Goal: Information Seeking & Learning: Learn about a topic

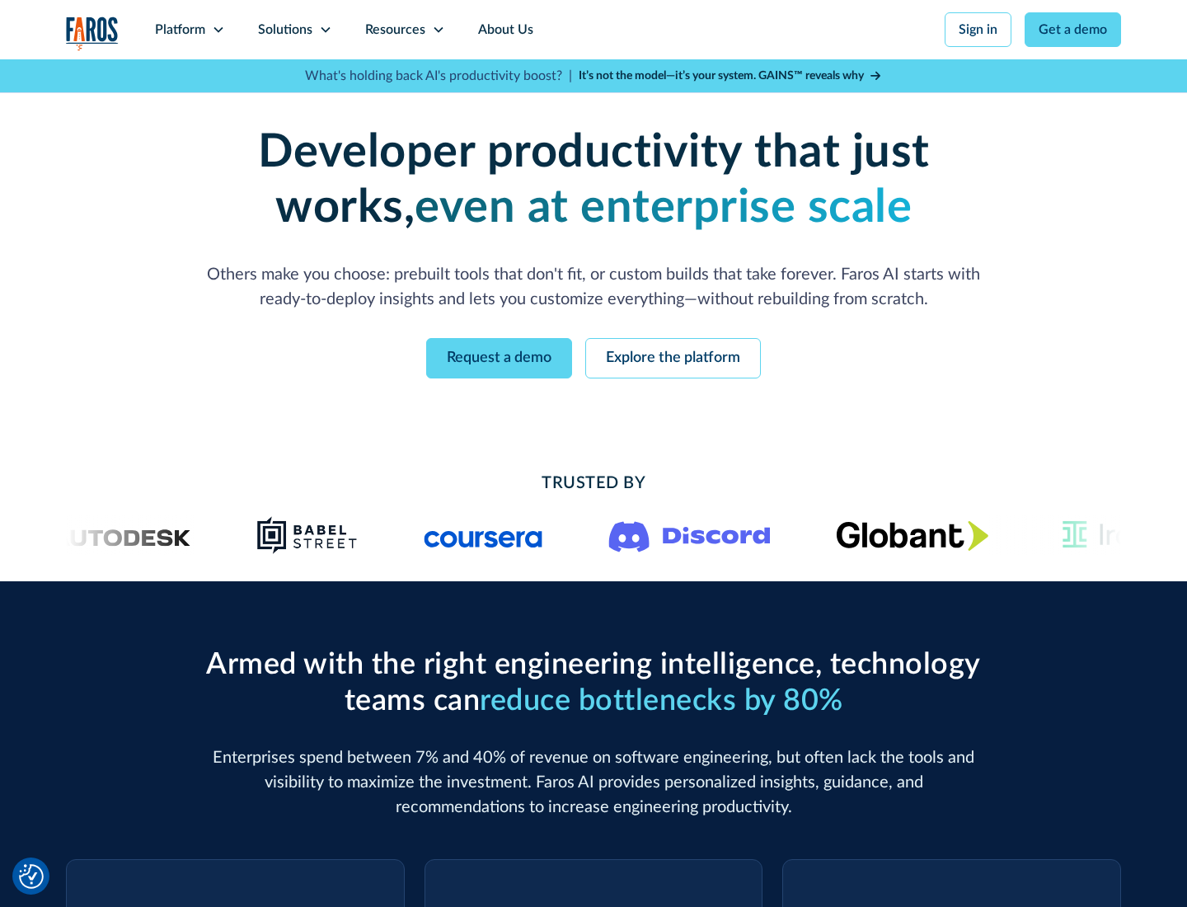
click at [218, 30] on icon at bounding box center [218, 29] width 13 height 13
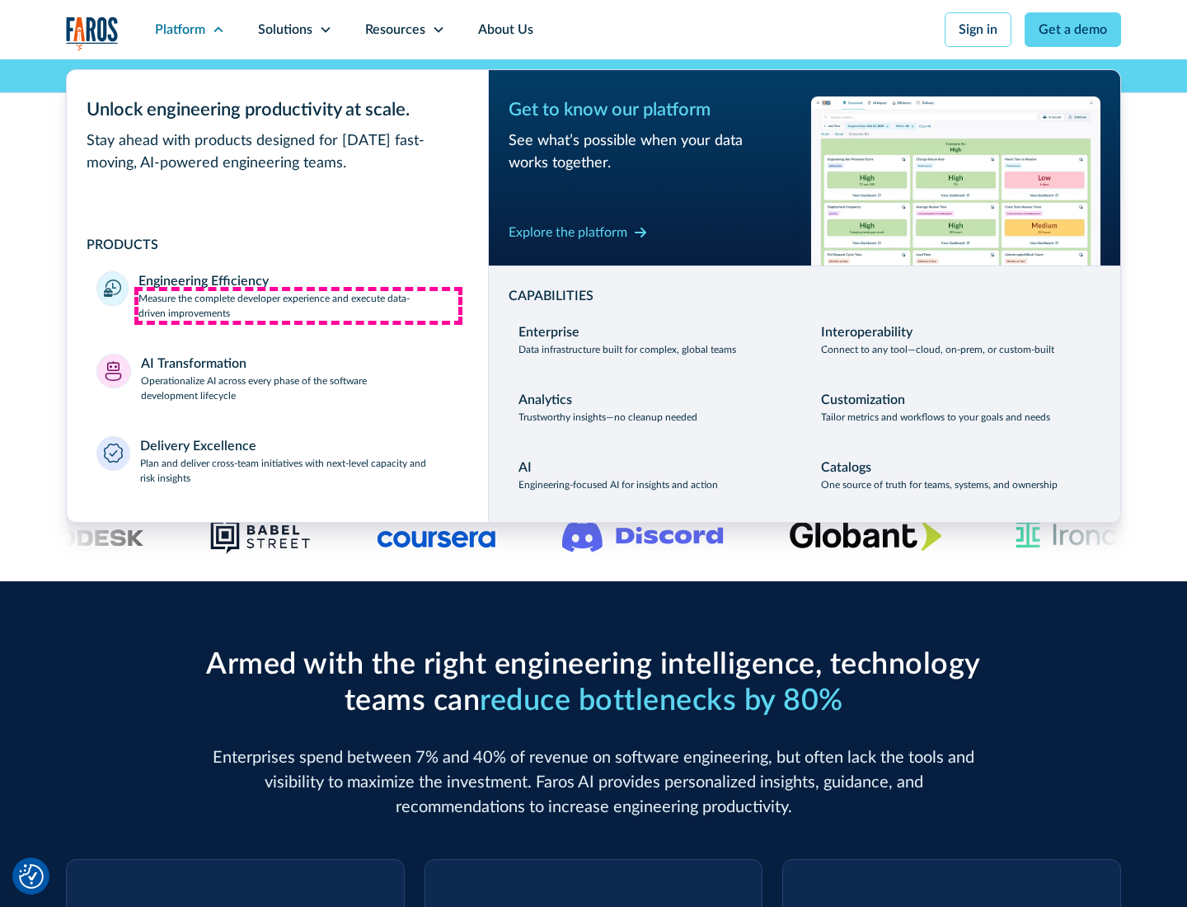
click at [298, 305] on p "Measure the complete developer experience and execute data-driven improvements" at bounding box center [299, 306] width 320 height 30
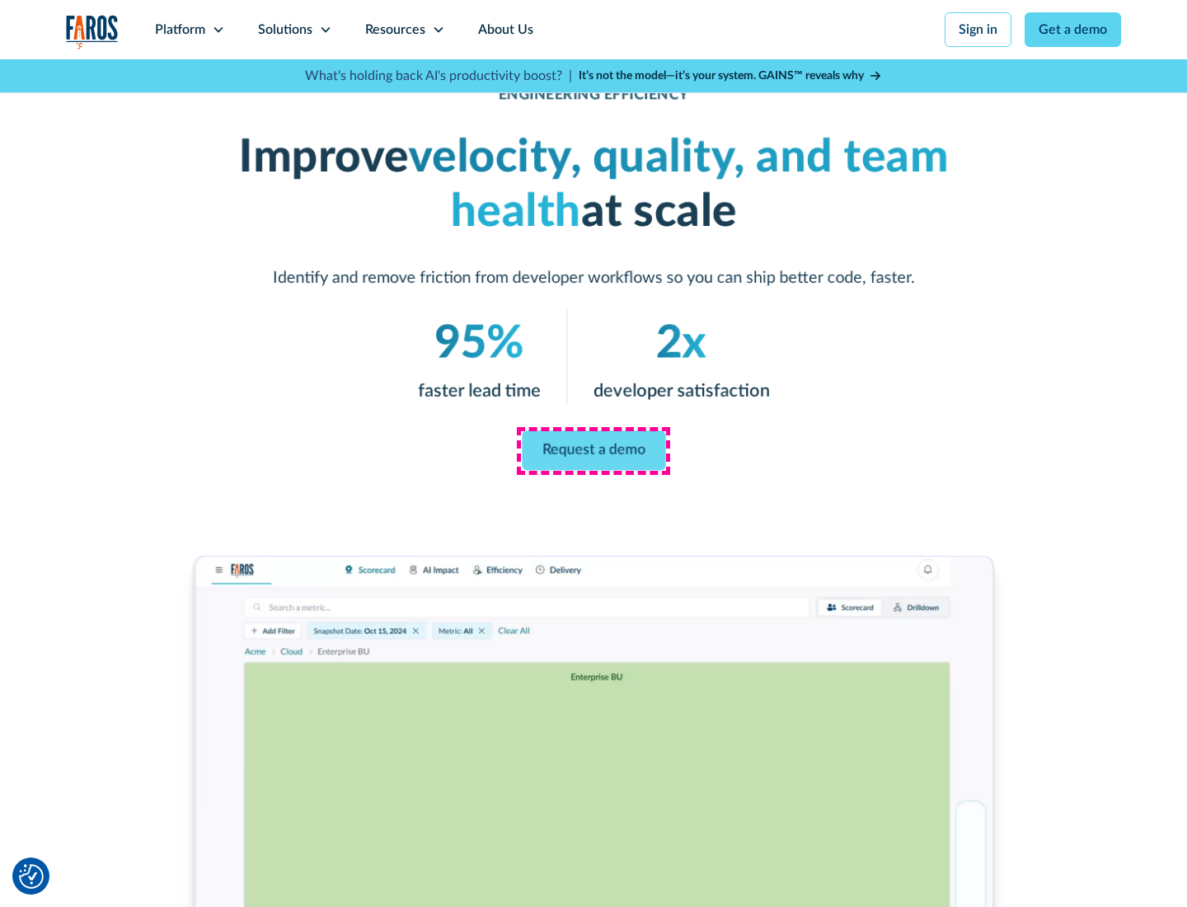
click at [594, 450] on link "Request a demo" at bounding box center [593, 451] width 143 height 40
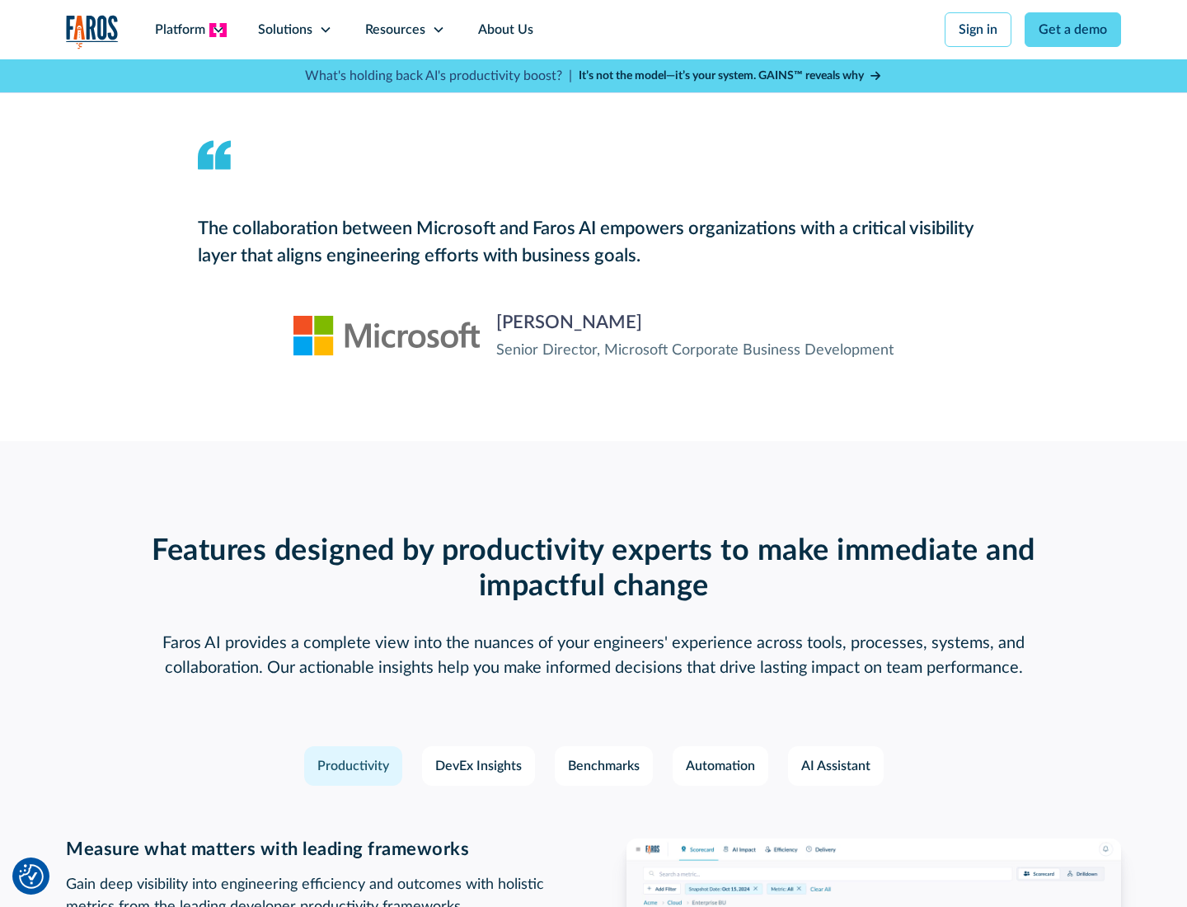
click at [218, 30] on icon at bounding box center [218, 29] width 13 height 13
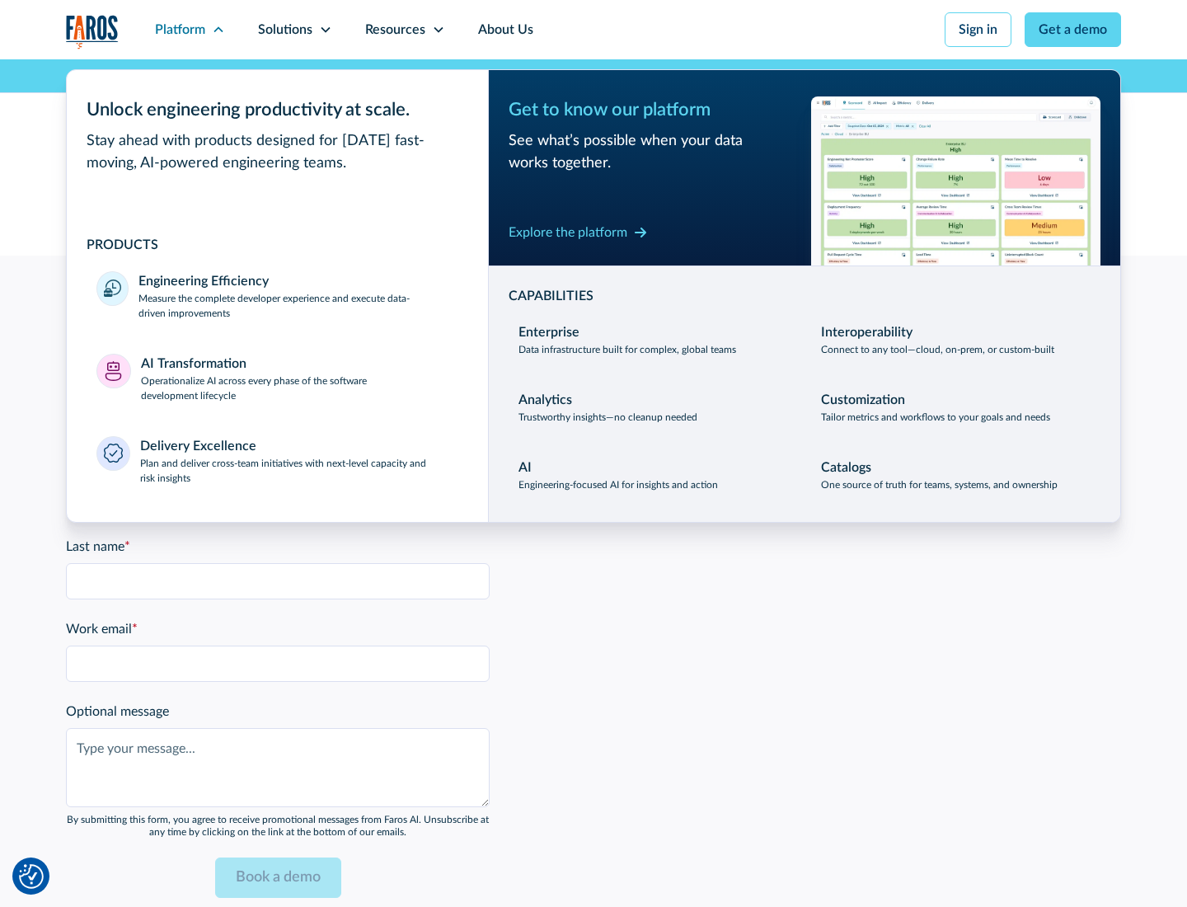
scroll to position [3617, 0]
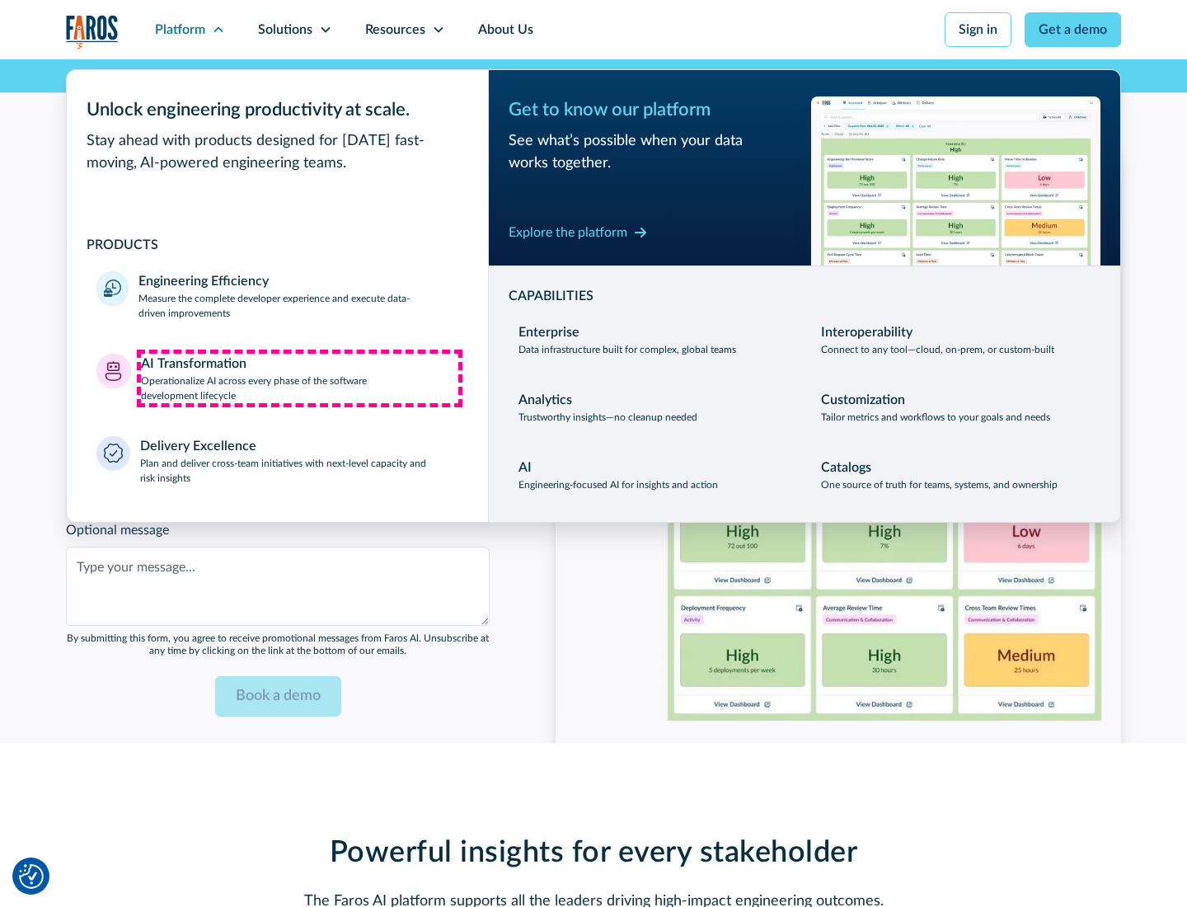
click at [299, 378] on p "Operationalize AI across every phase of the software development lifecycle" at bounding box center [300, 389] width 318 height 30
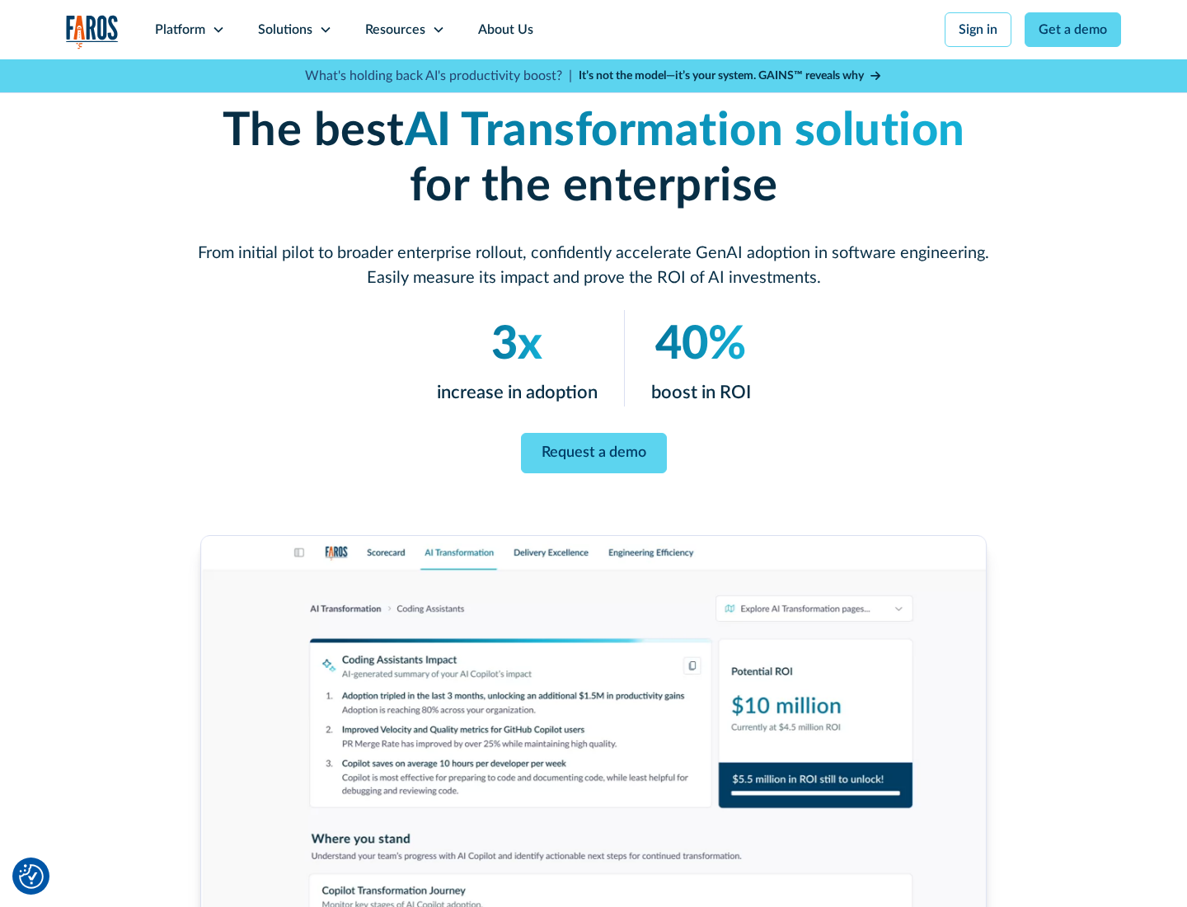
click at [594, 448] on link "Request a demo" at bounding box center [594, 453] width 146 height 40
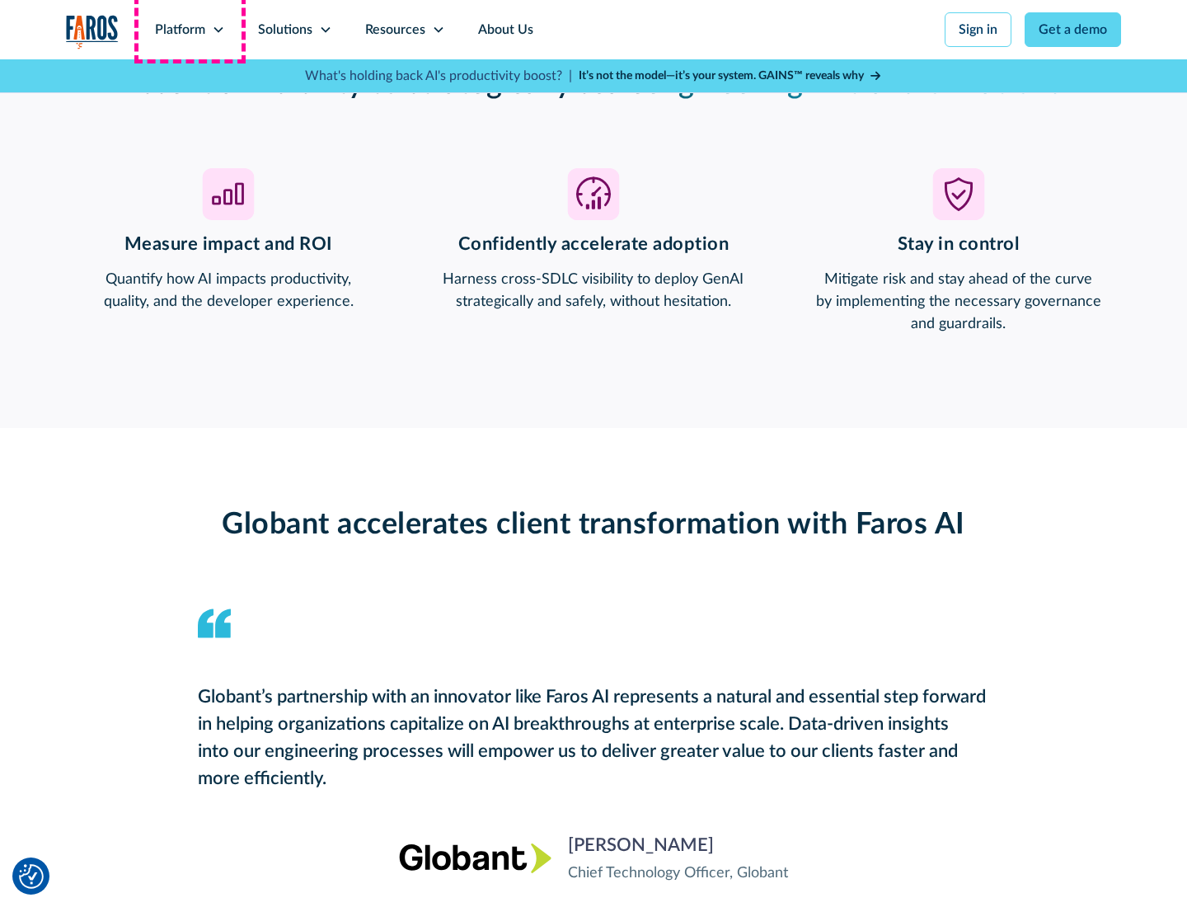
click at [190, 30] on div "Platform" at bounding box center [180, 30] width 50 height 20
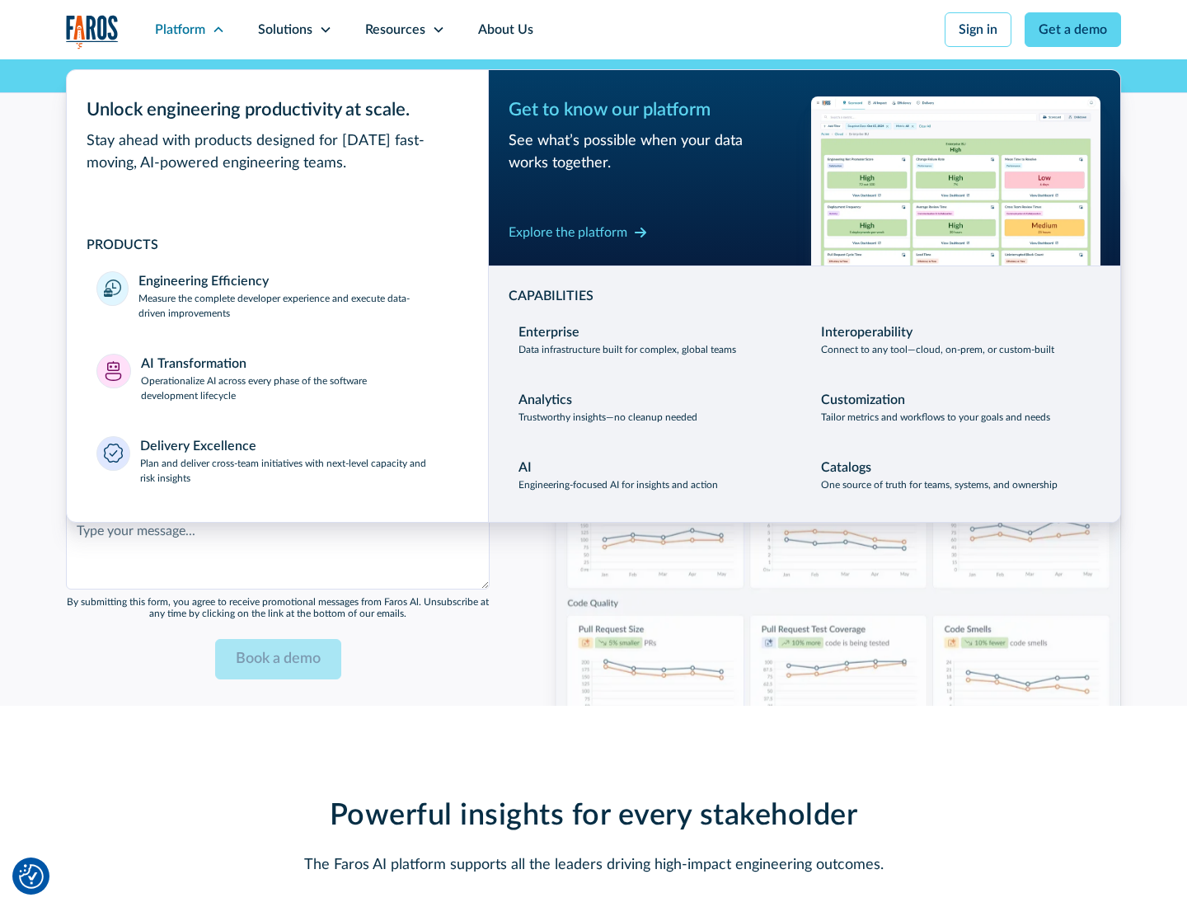
click at [568, 232] on div "Explore the platform" at bounding box center [568, 233] width 119 height 20
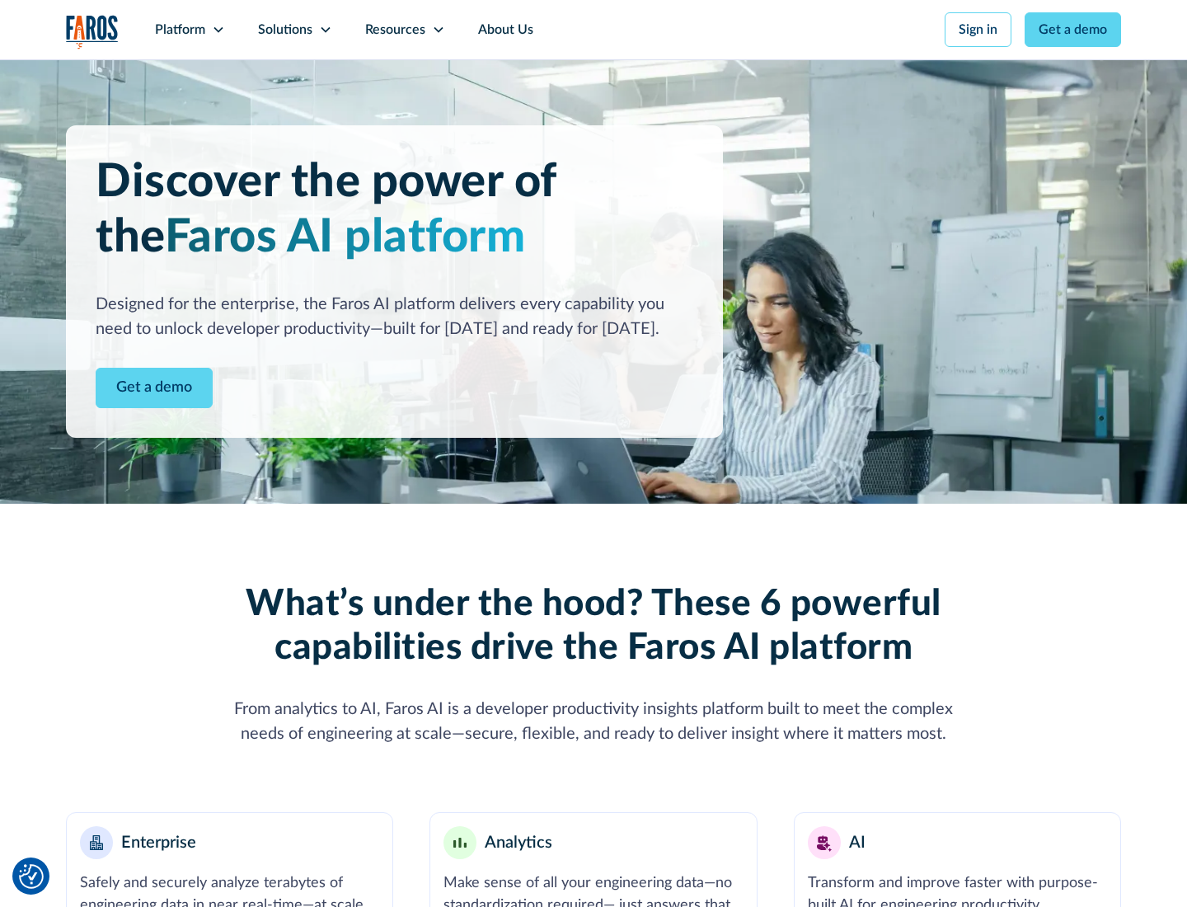
click at [154, 388] on link "Get a demo" at bounding box center [154, 388] width 117 height 40
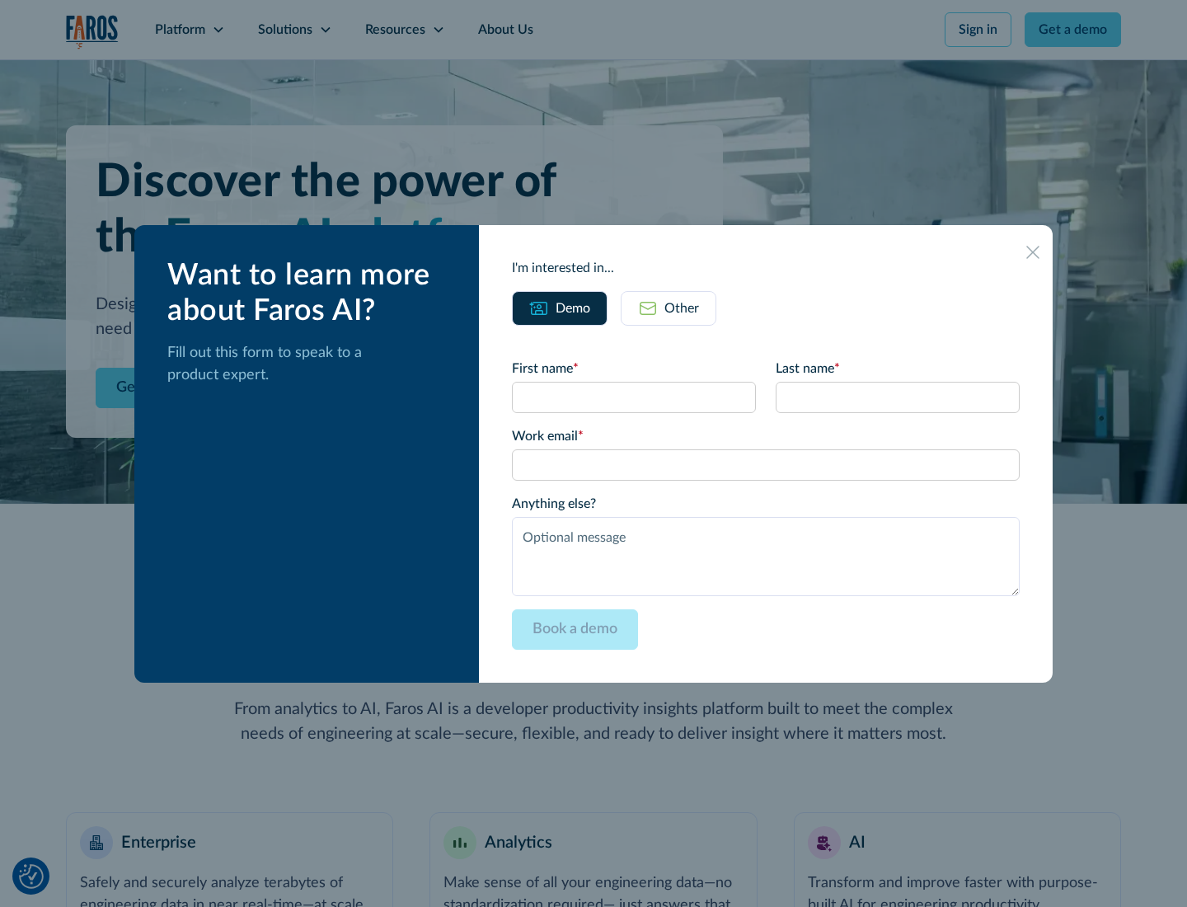
click at [682, 308] on div "Other" at bounding box center [682, 308] width 35 height 20
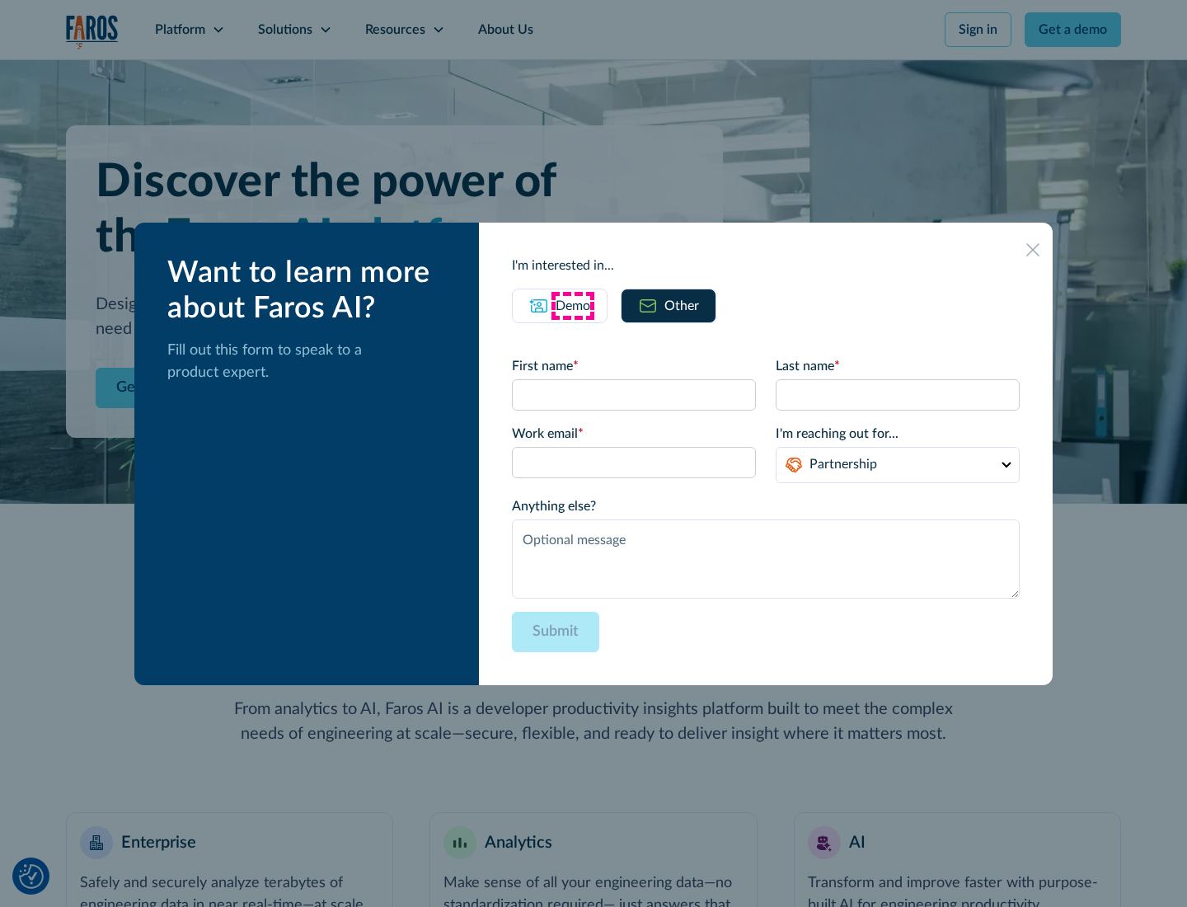
click at [573, 305] on div "Demo" at bounding box center [573, 306] width 35 height 20
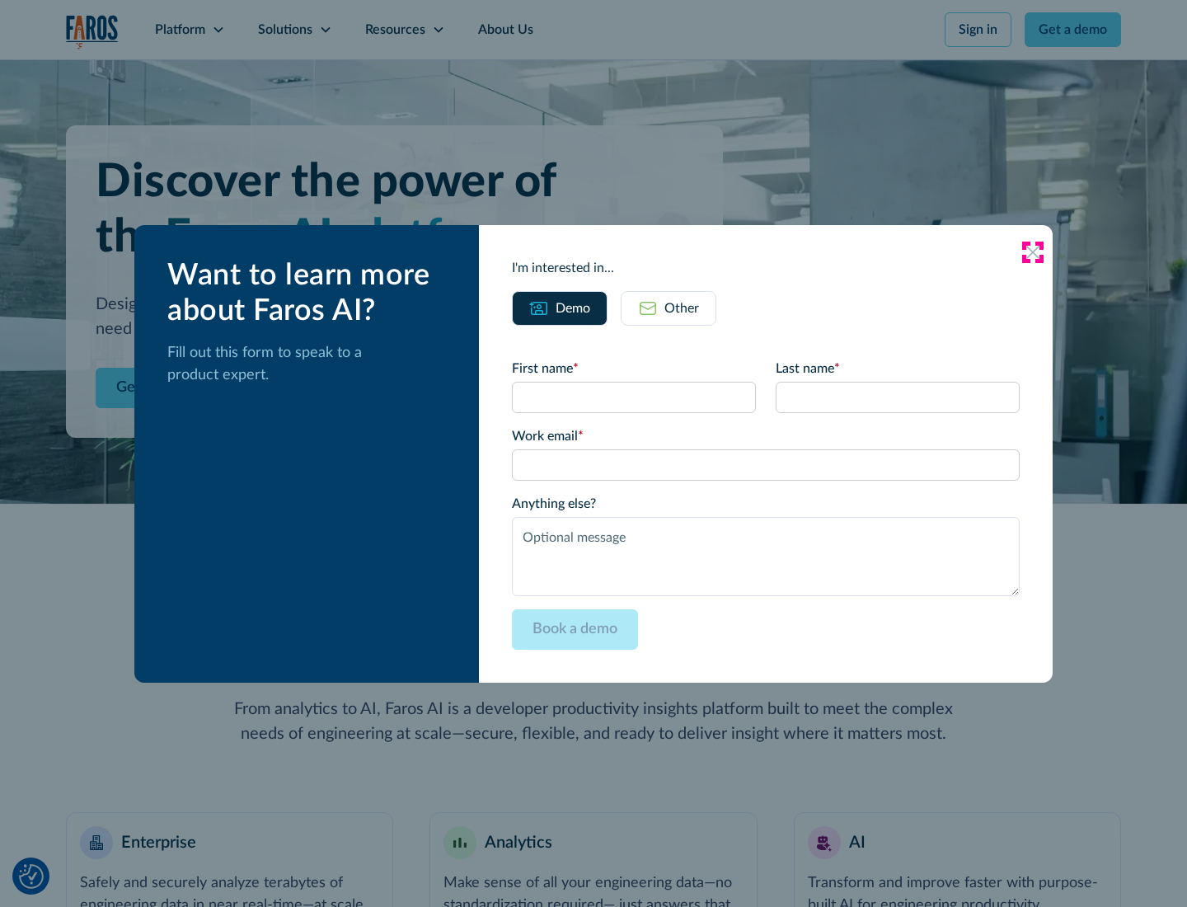
click at [1033, 251] on icon at bounding box center [1033, 252] width 13 height 13
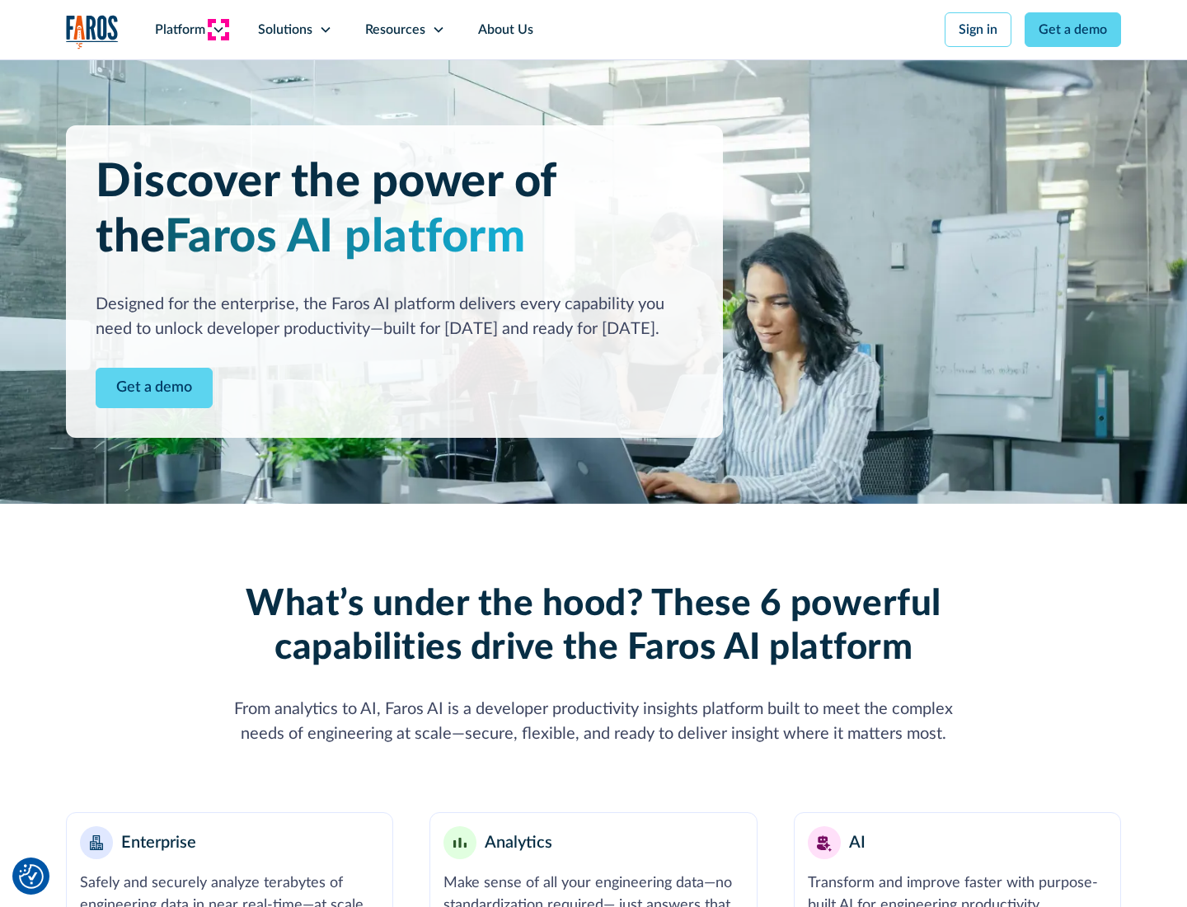
click at [218, 30] on icon at bounding box center [218, 29] width 13 height 13
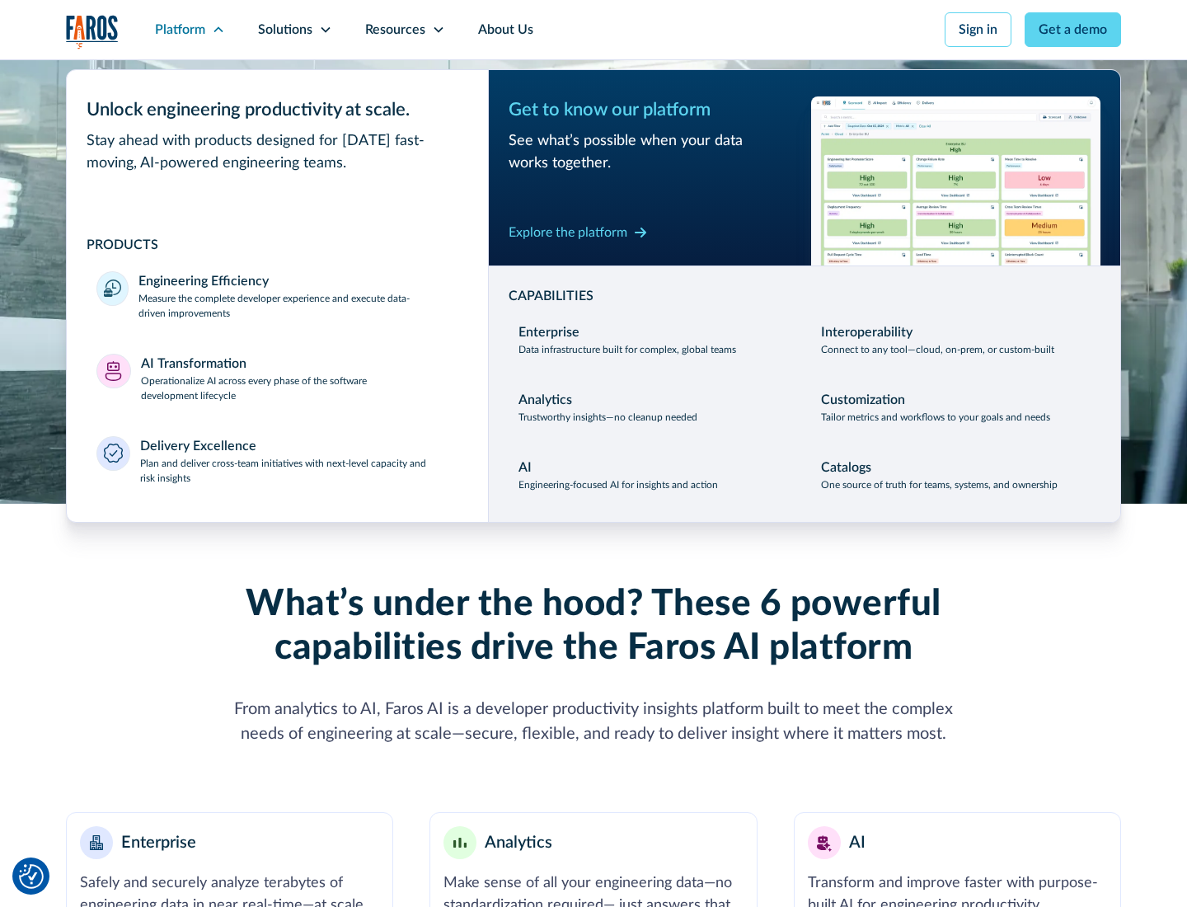
click at [298, 470] on p "Plan and deliver cross-team initiatives with next-level capacity and risk insig…" at bounding box center [299, 471] width 319 height 30
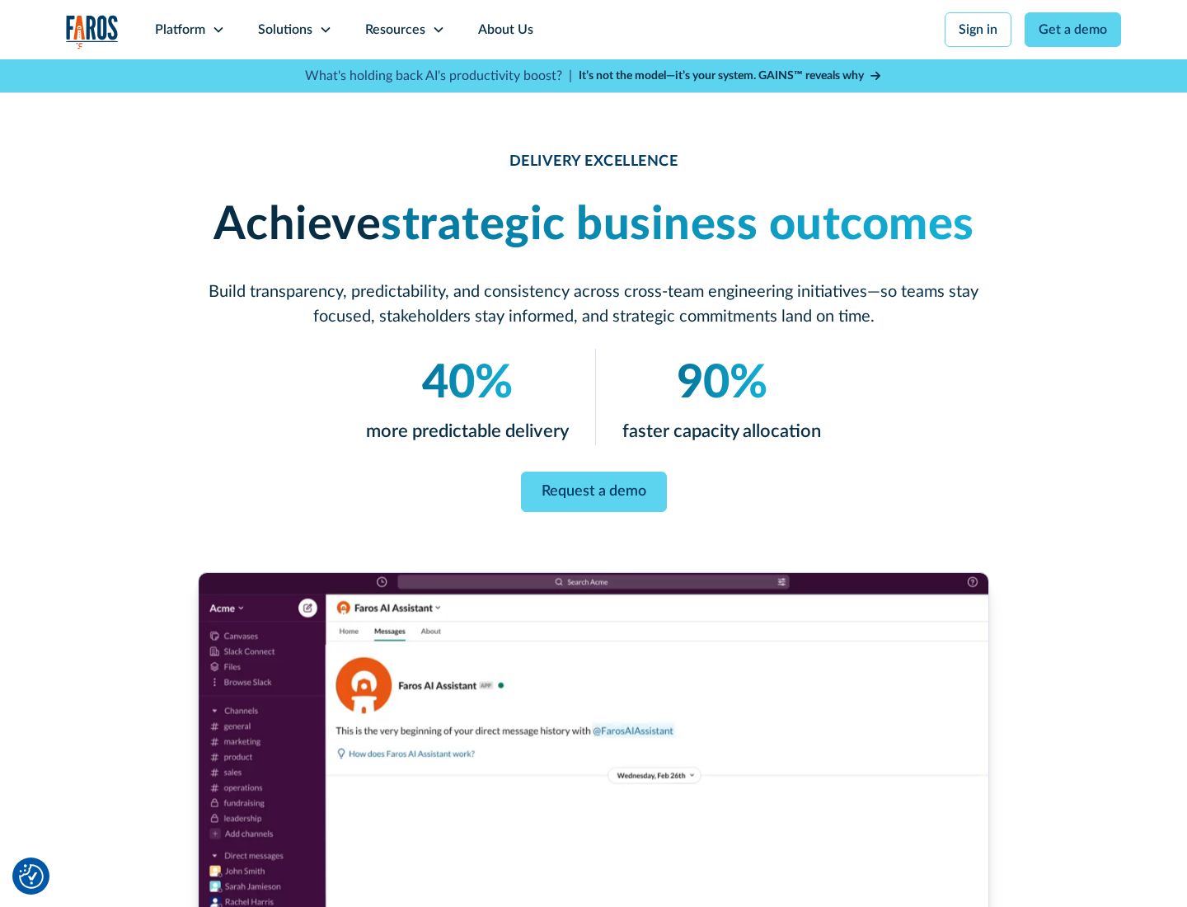
click at [325, 30] on icon at bounding box center [325, 29] width 13 height 13
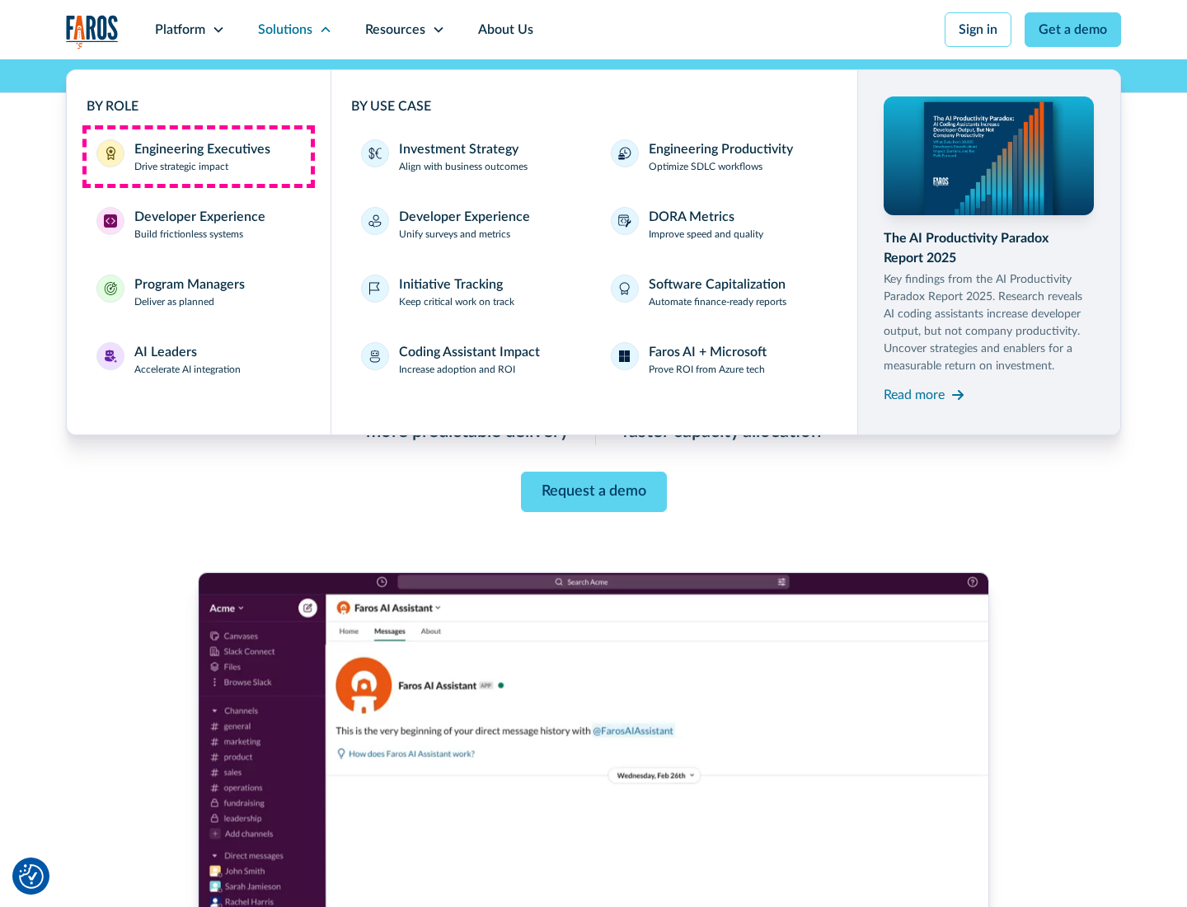
click at [198, 157] on div "Engineering Executives" at bounding box center [202, 149] width 136 height 20
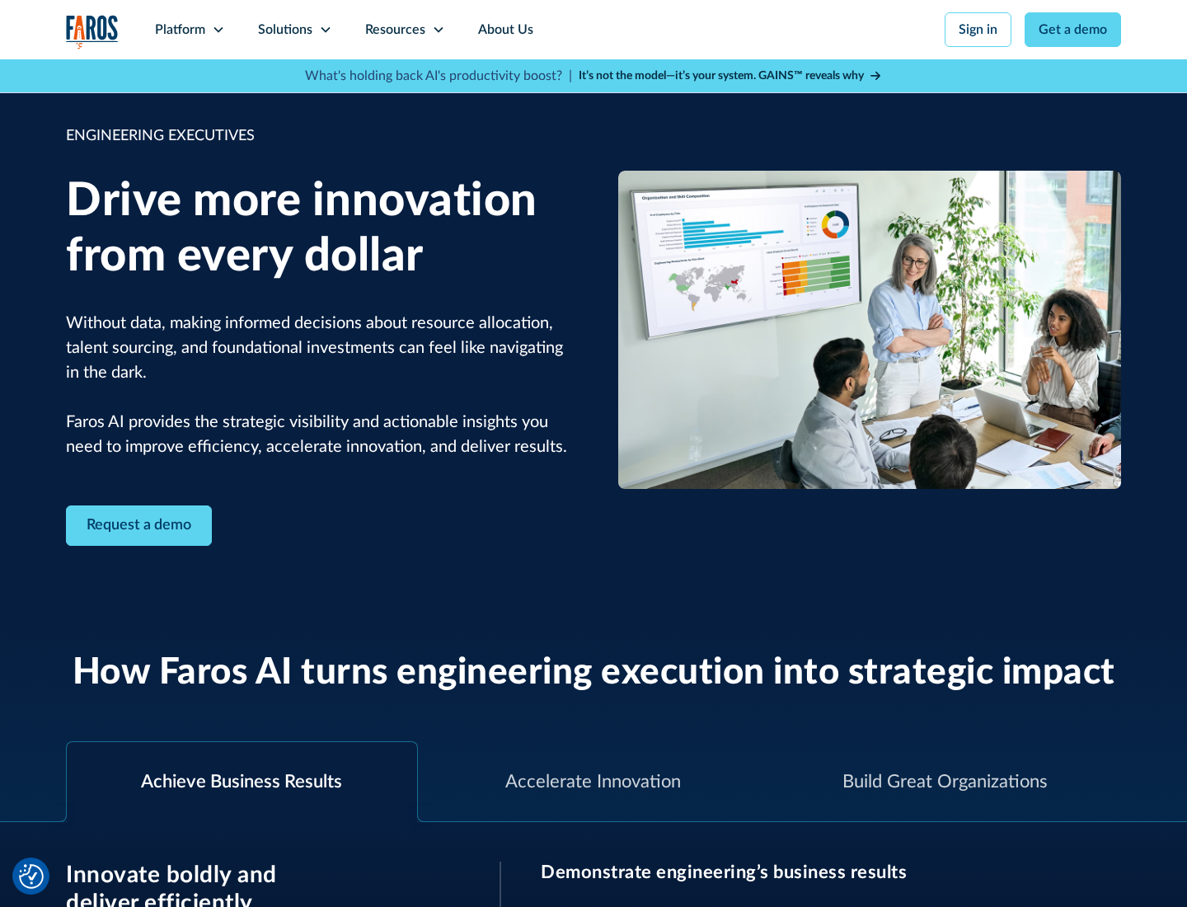
click at [325, 30] on icon at bounding box center [325, 29] width 13 height 13
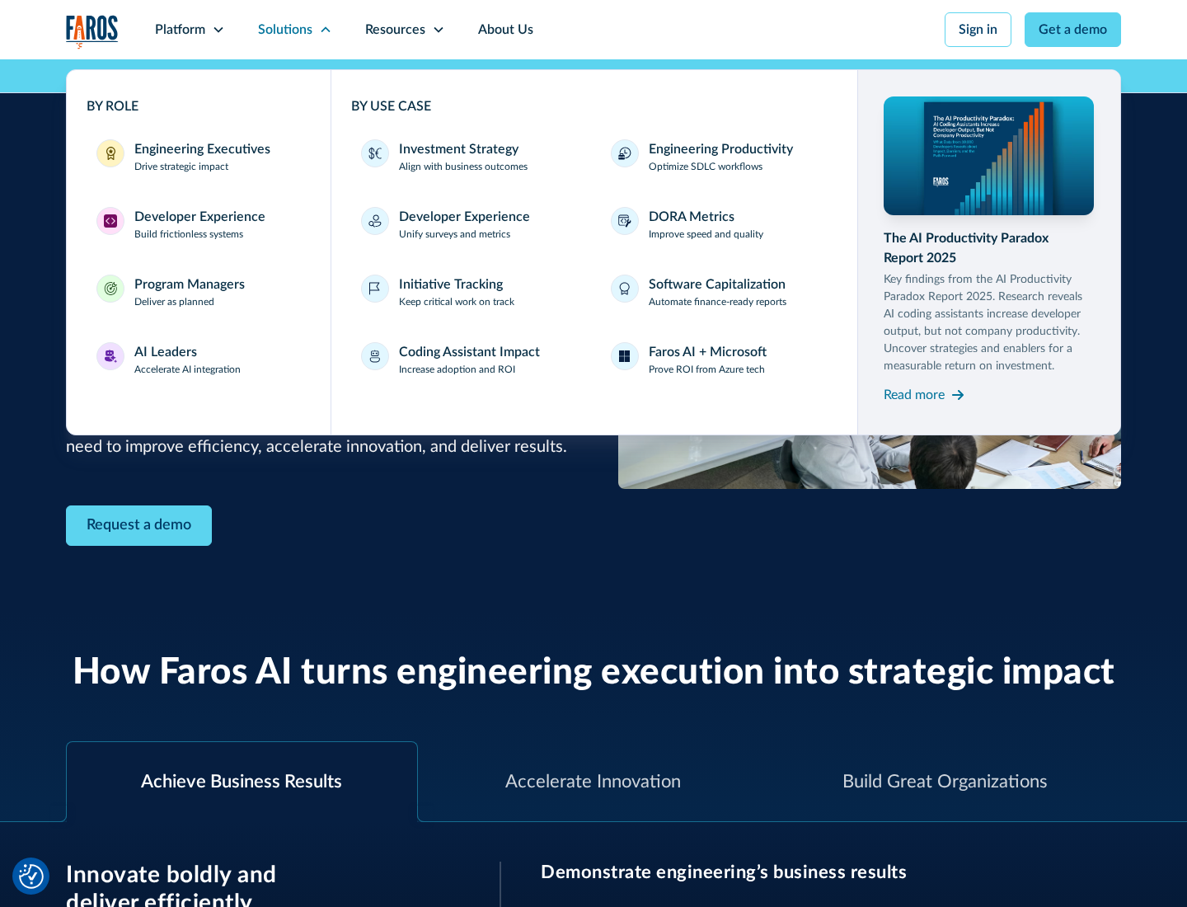
click at [198, 217] on div "Developer Experience" at bounding box center [199, 217] width 131 height 20
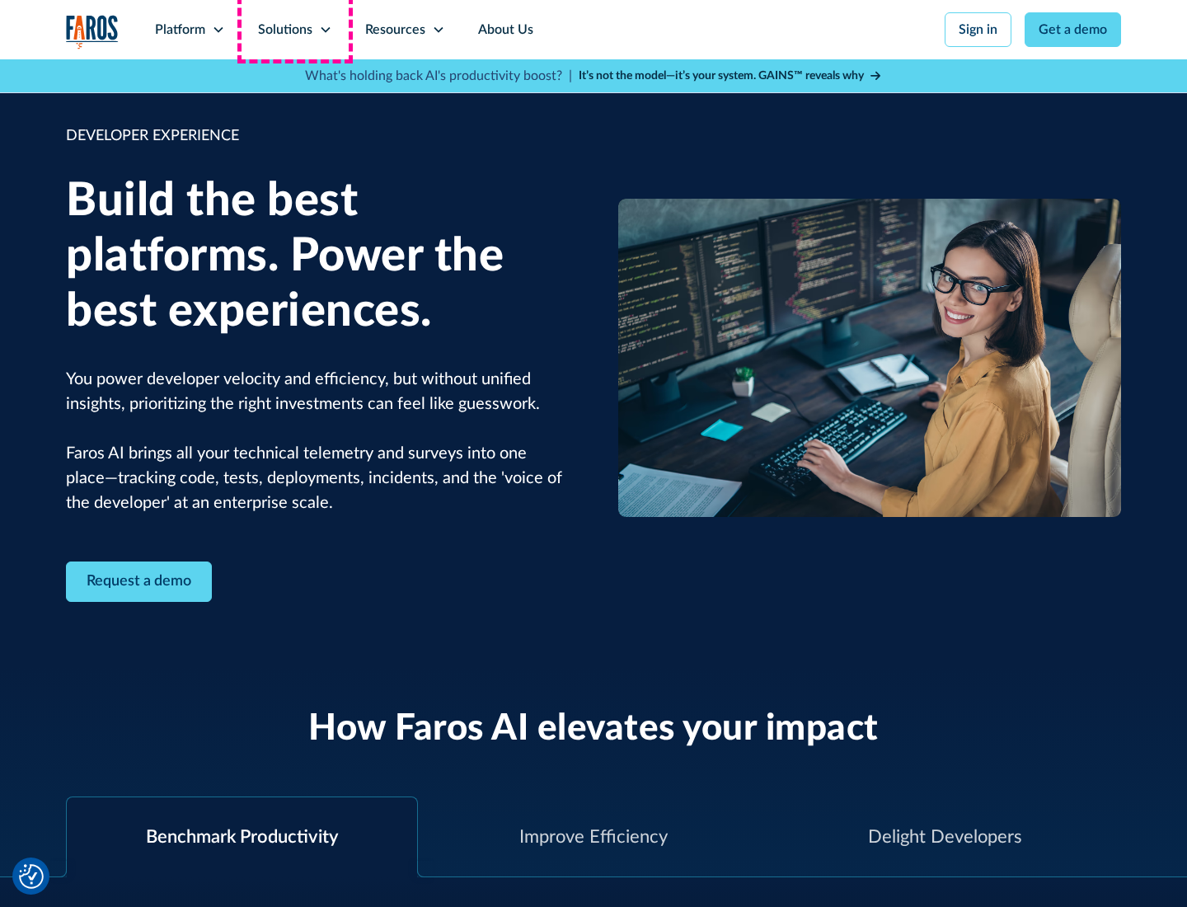
click at [294, 30] on div "Solutions" at bounding box center [285, 30] width 54 height 20
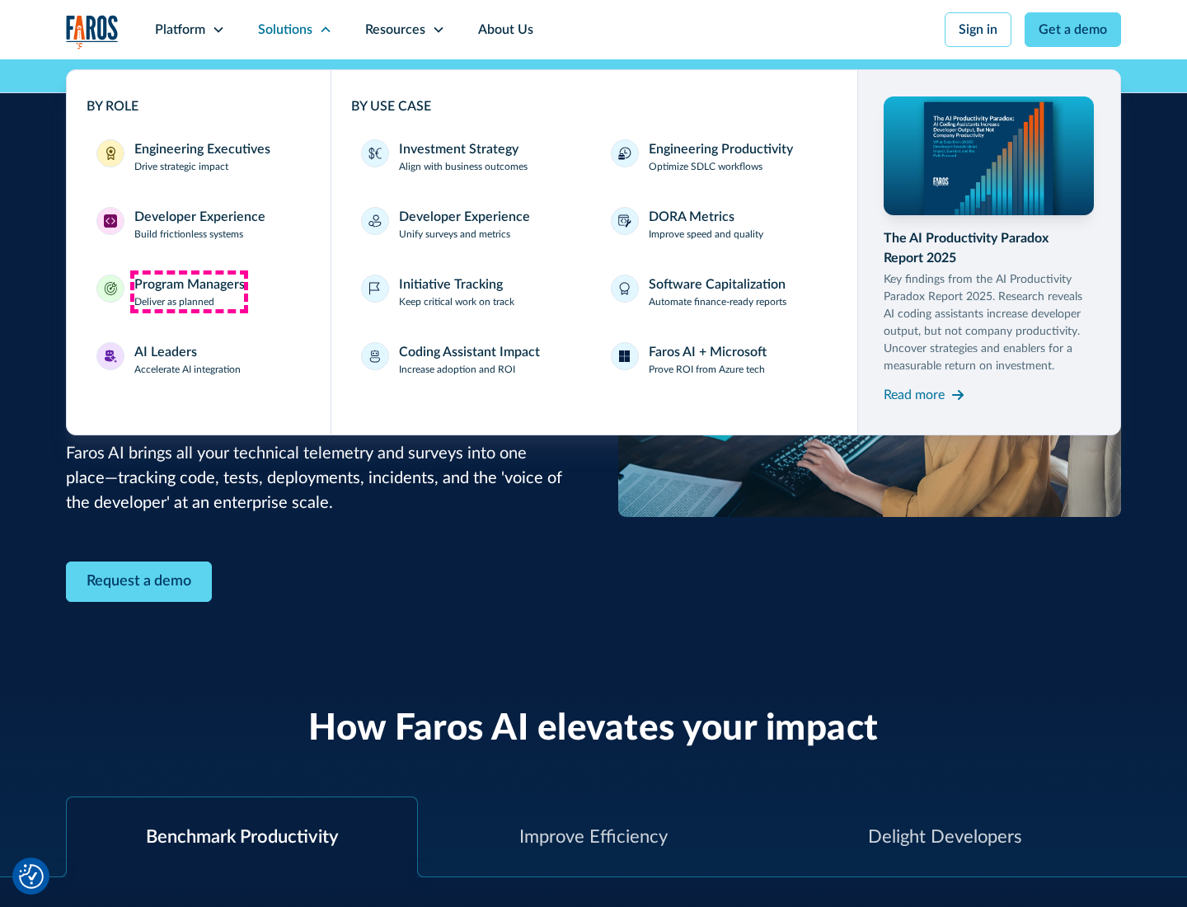
click at [189, 292] on div "Program Managers" at bounding box center [189, 285] width 110 height 20
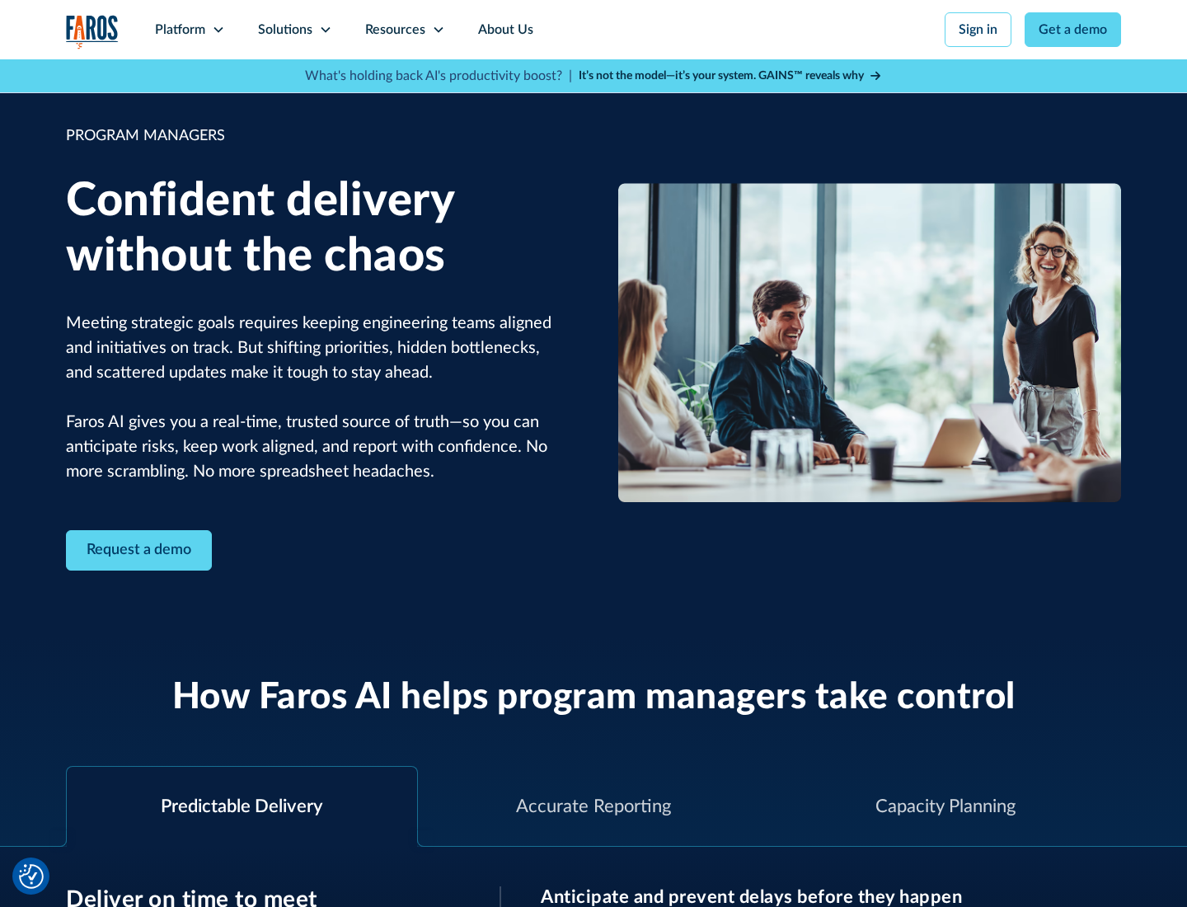
click at [325, 30] on icon at bounding box center [325, 29] width 13 height 13
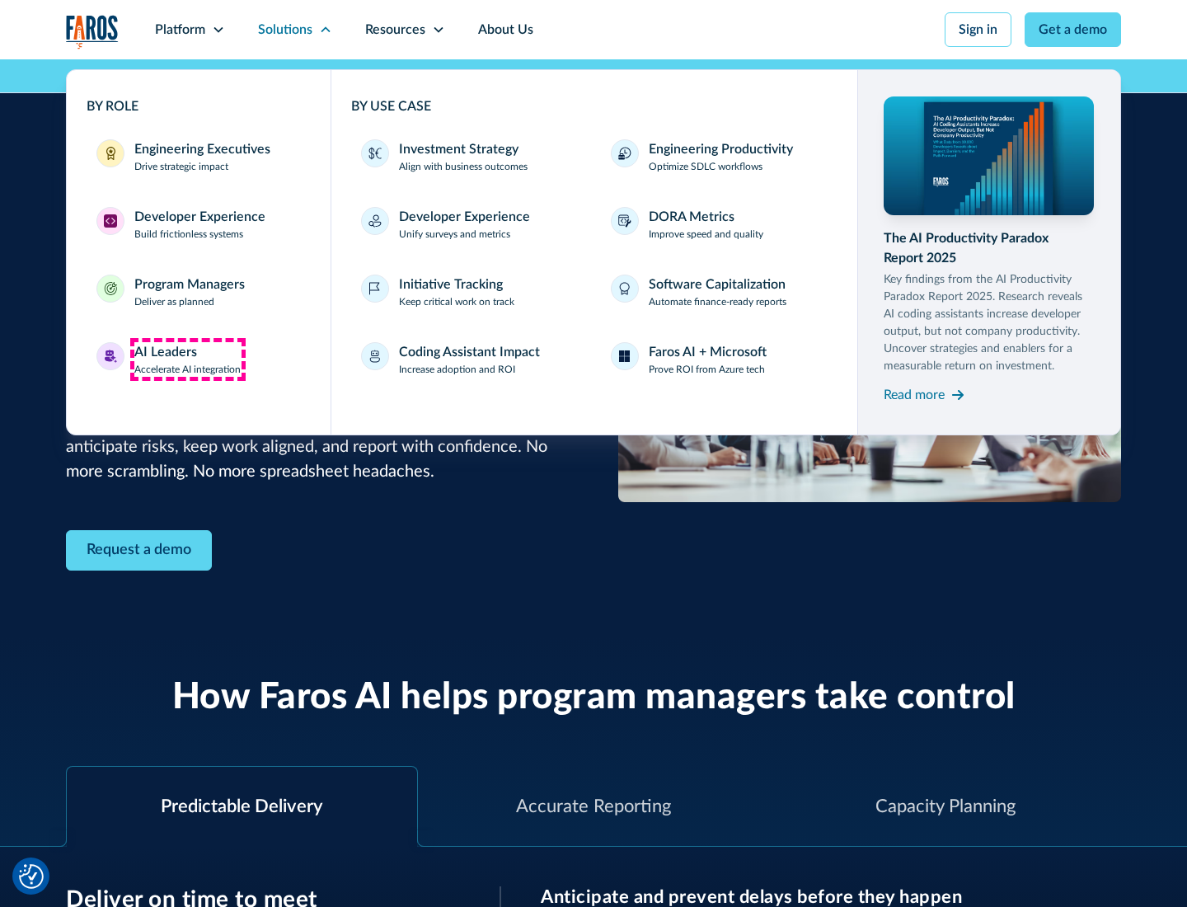
click at [188, 360] on div "AI Leaders" at bounding box center [165, 352] width 63 height 20
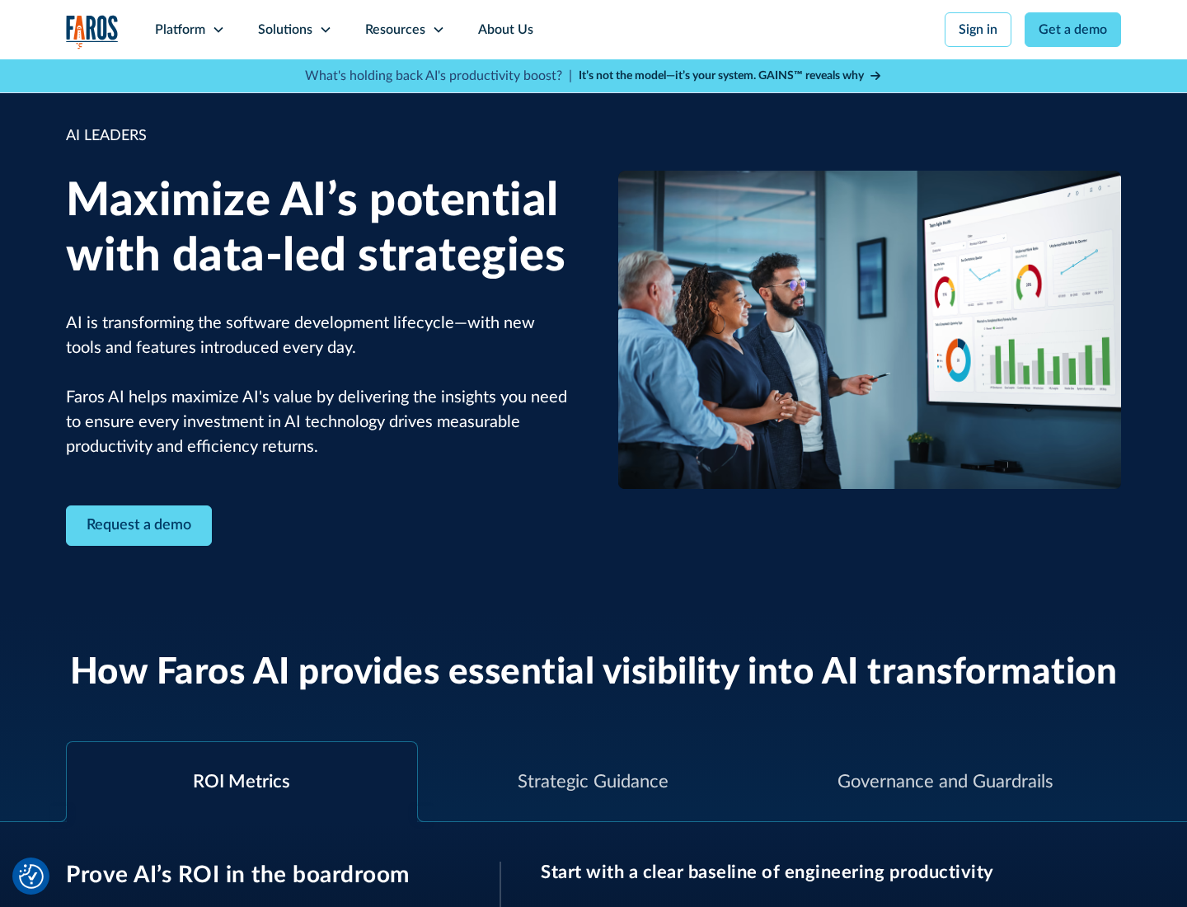
click at [325, 30] on icon at bounding box center [325, 29] width 13 height 13
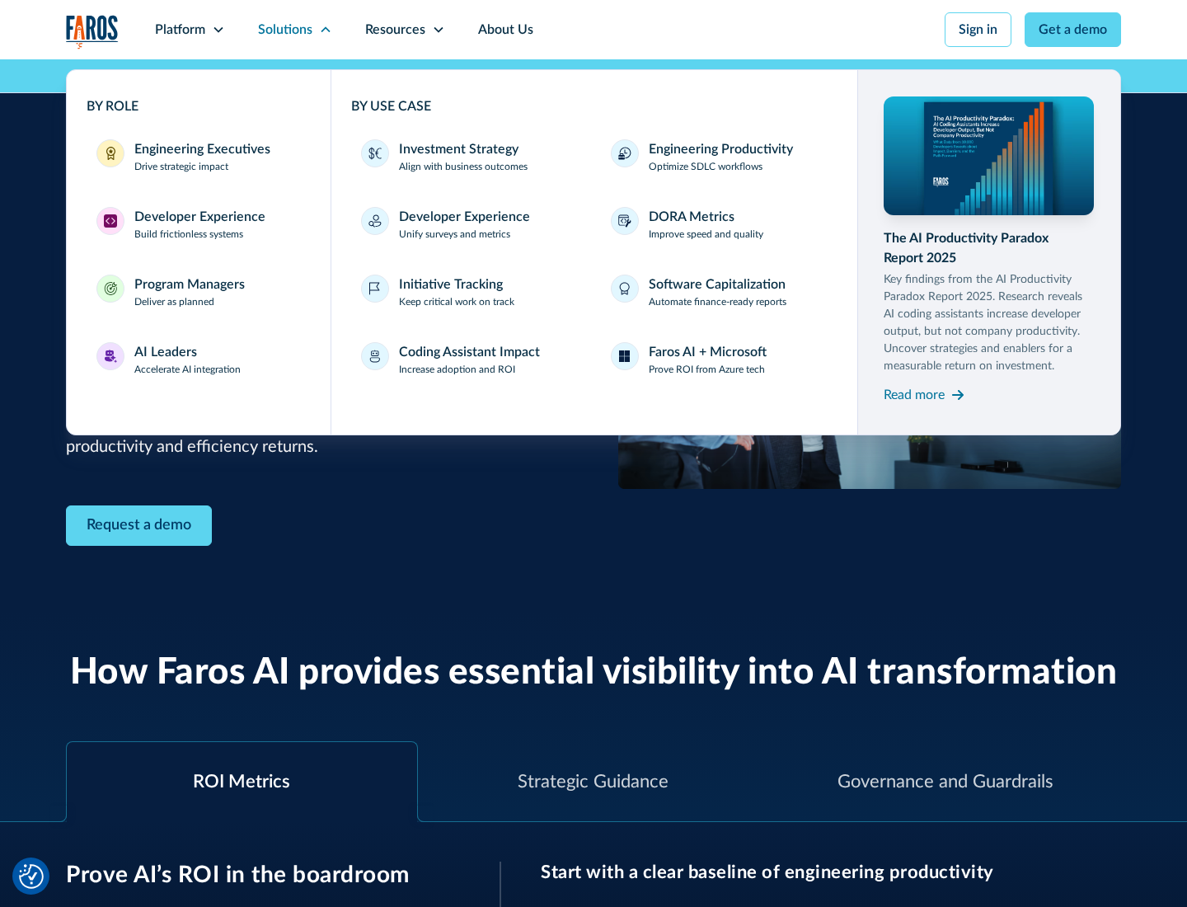
click at [457, 149] on div "Investment Strategy" at bounding box center [459, 149] width 120 height 20
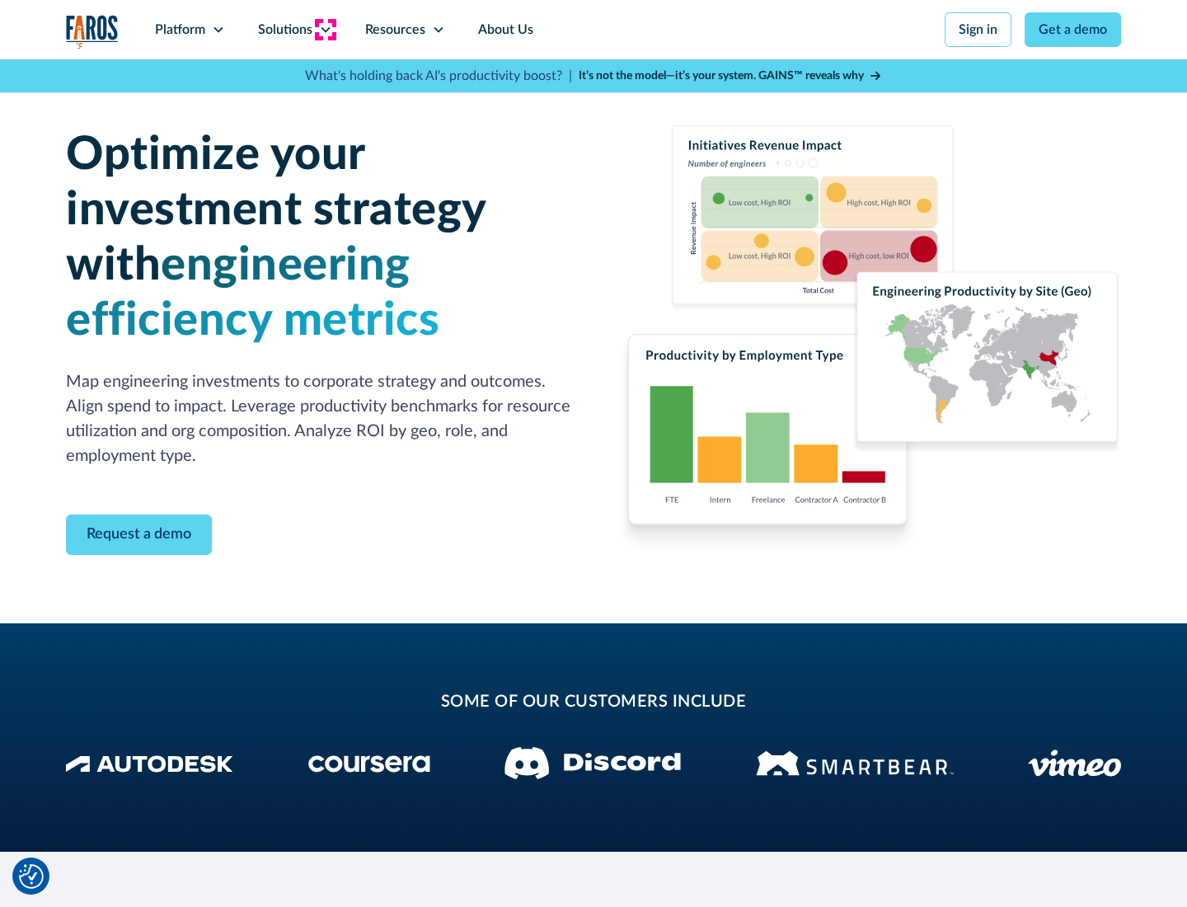
click at [325, 30] on icon at bounding box center [325, 29] width 13 height 13
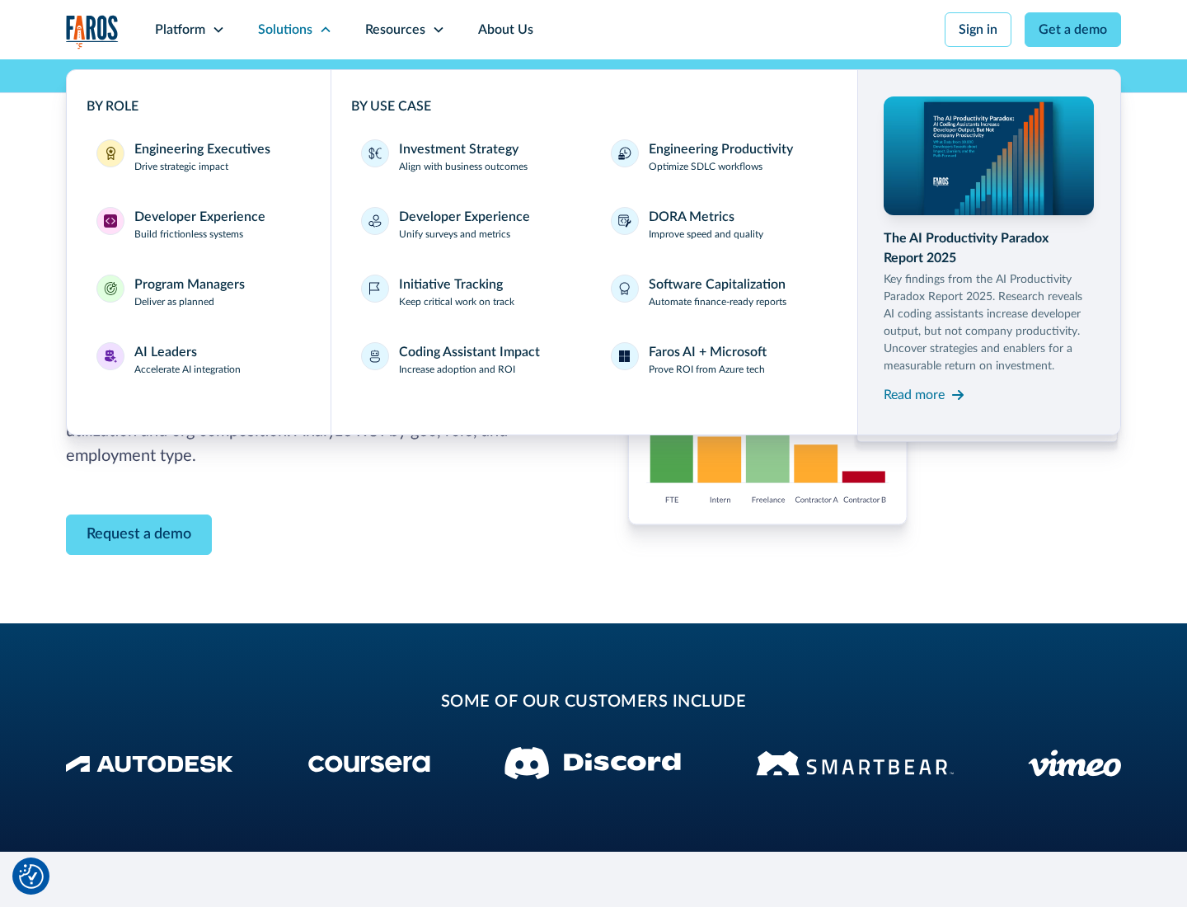
click at [707, 369] on p "Prove ROI from Azure tech" at bounding box center [707, 369] width 116 height 15
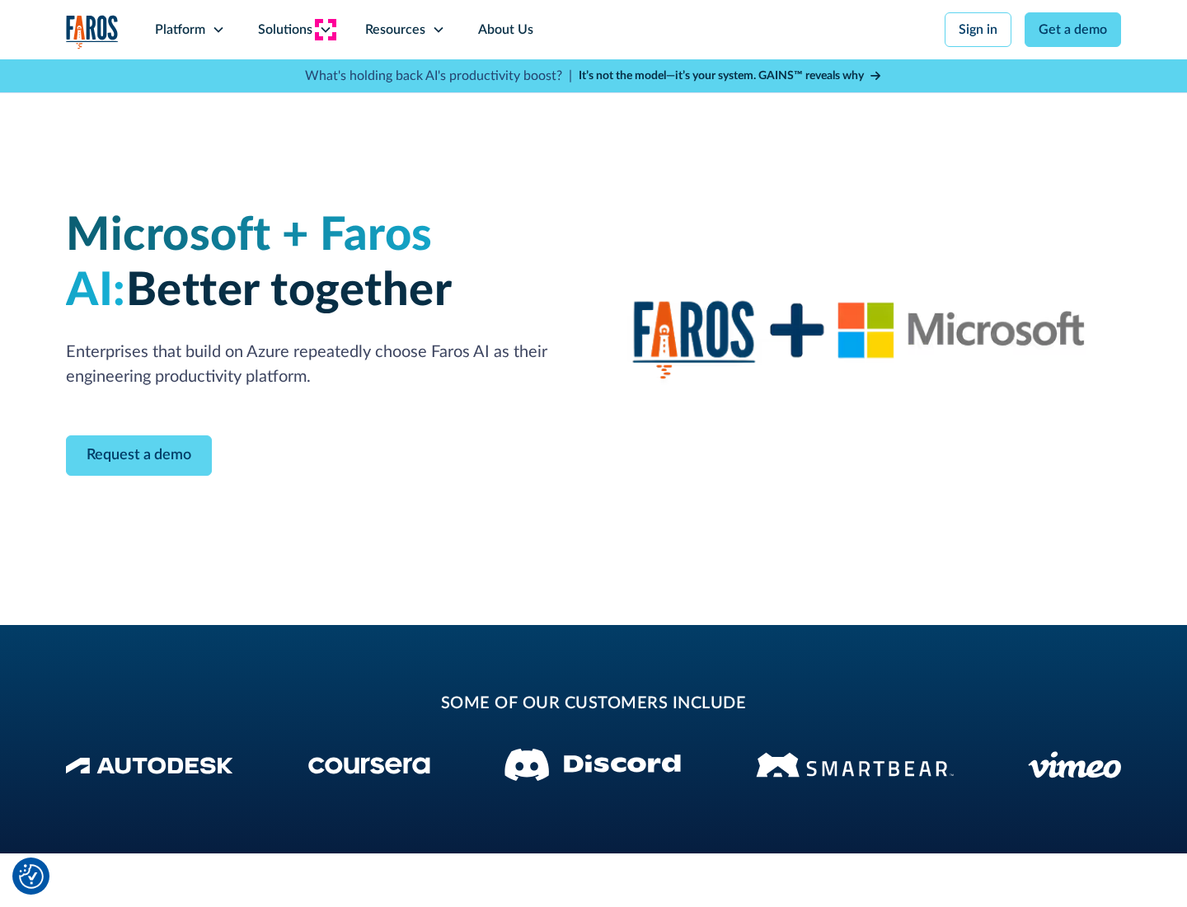
click at [325, 30] on icon at bounding box center [325, 29] width 13 height 13
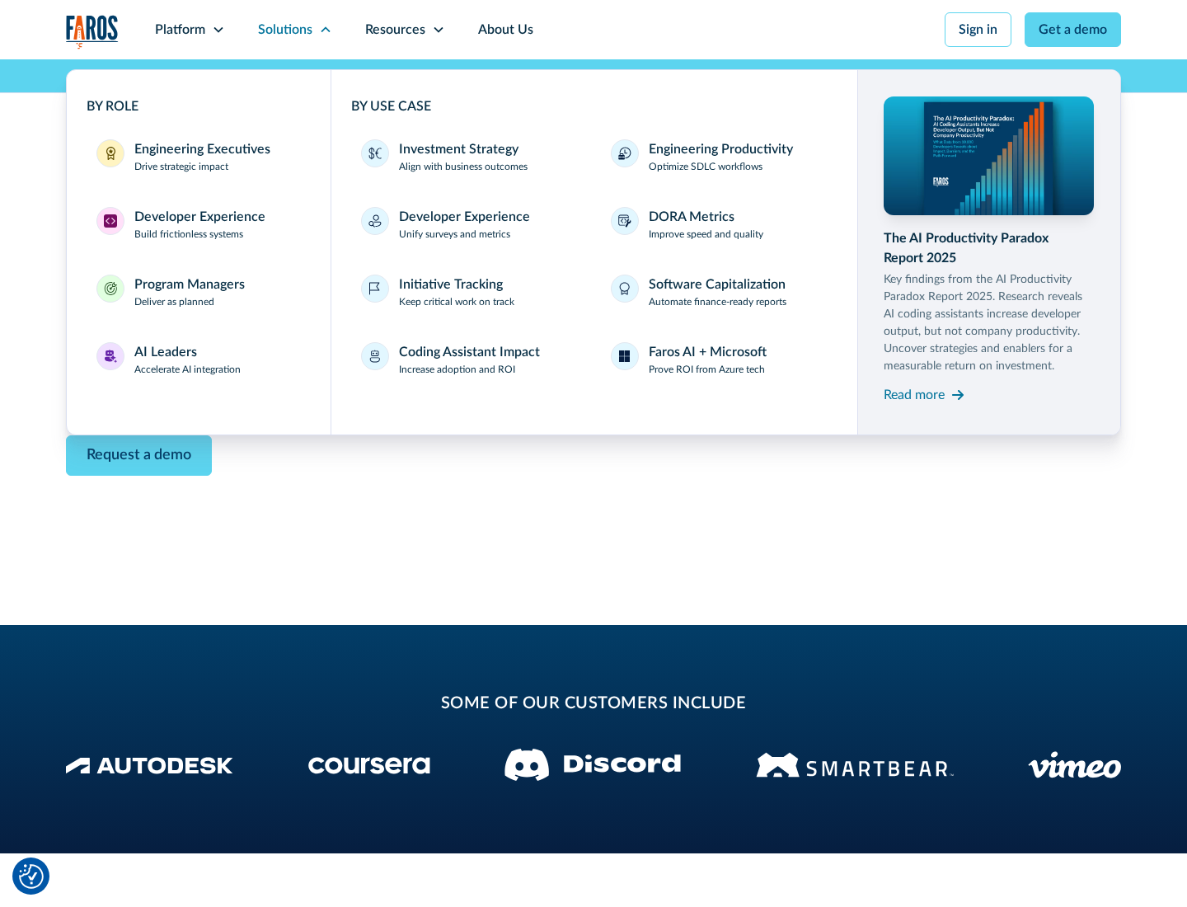
click at [914, 394] on div "Read more" at bounding box center [914, 395] width 61 height 20
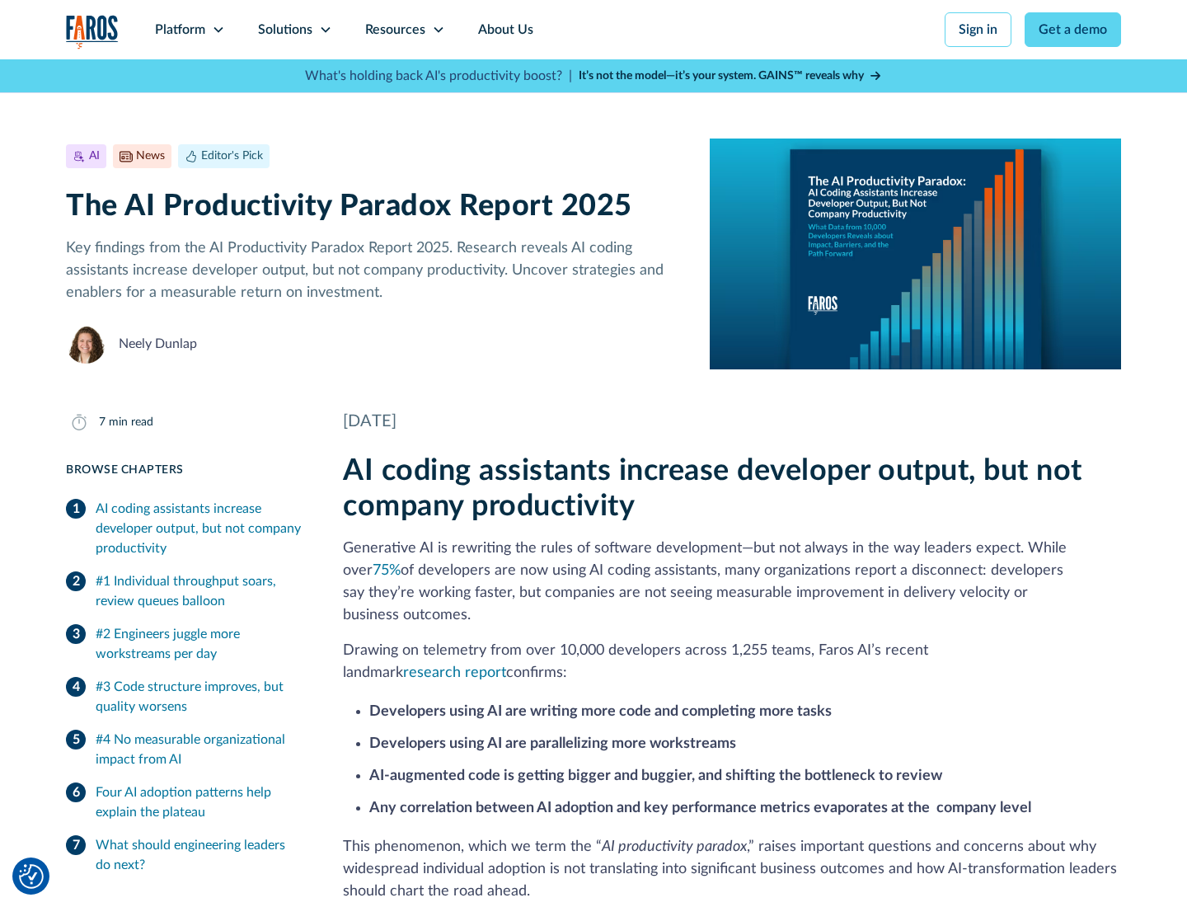
click at [437, 30] on icon at bounding box center [438, 29] width 13 height 13
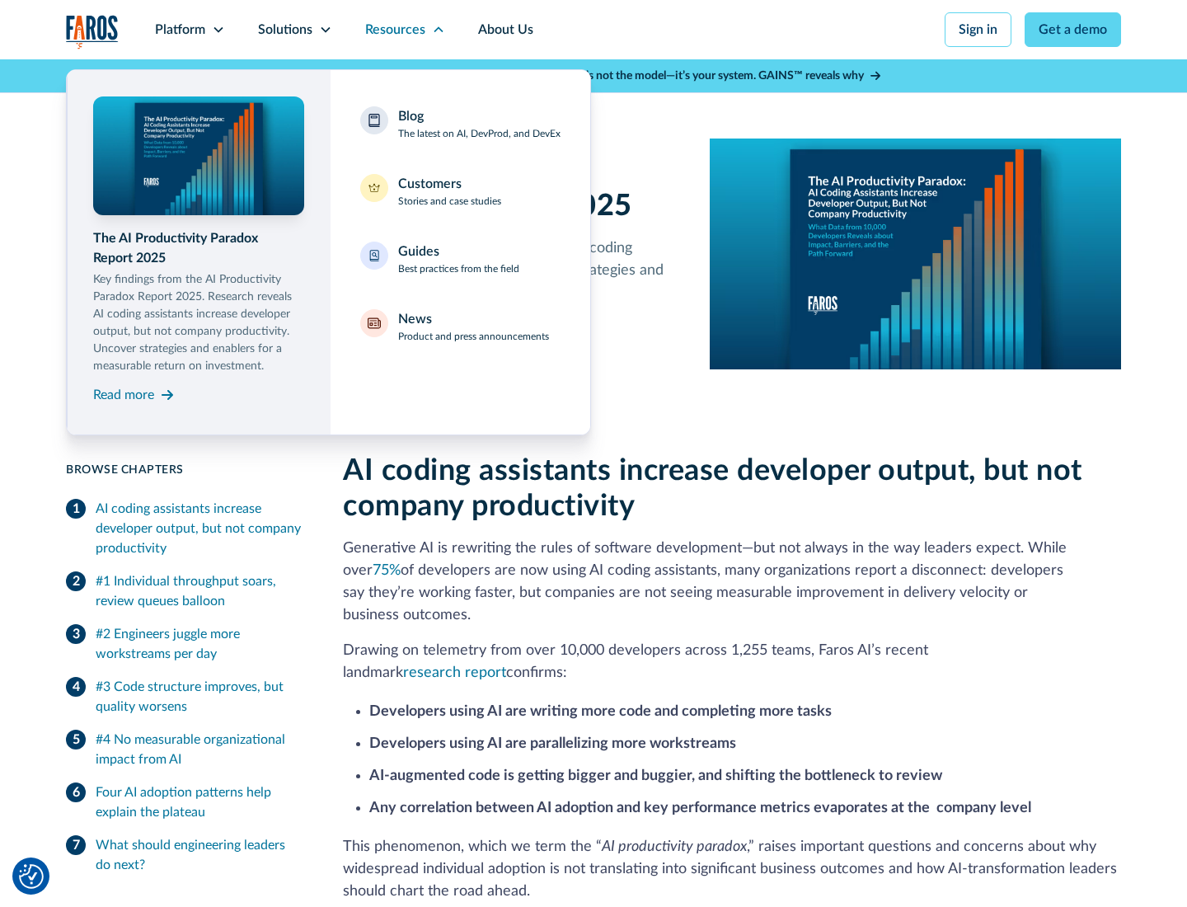
click at [479, 124] on div "Blog The latest on AI, DevProd, and DevEx" at bounding box center [479, 123] width 162 height 35
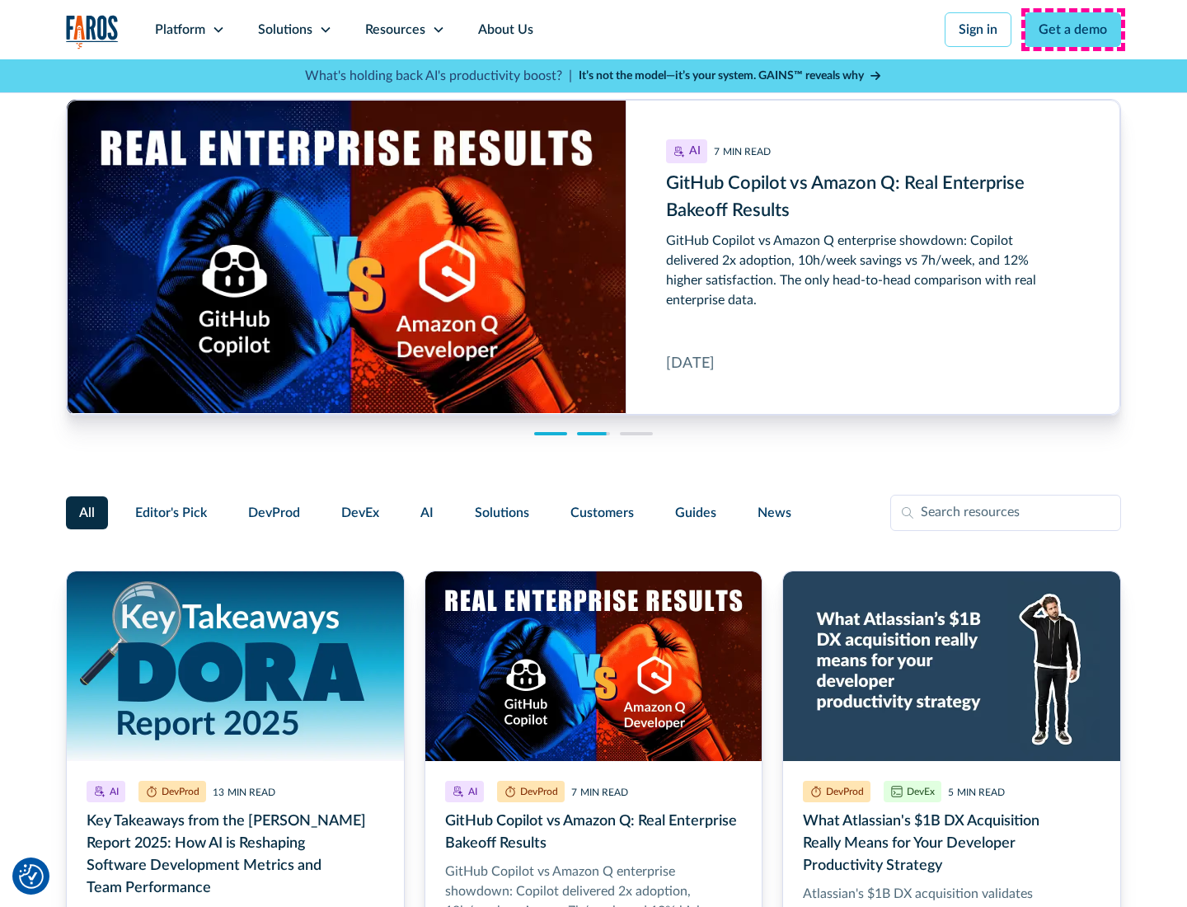
click at [1074, 30] on link "Get a demo" at bounding box center [1073, 29] width 96 height 35
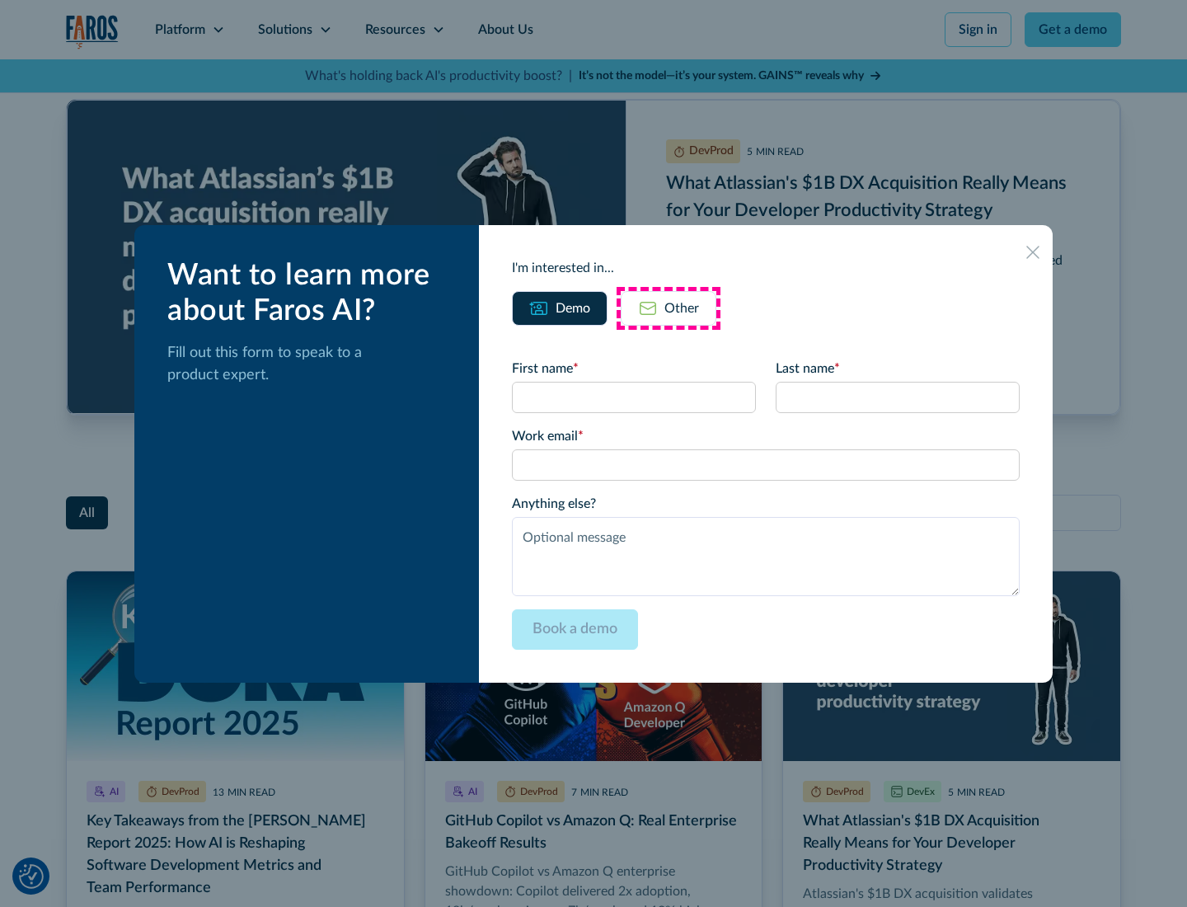
click at [669, 308] on div "Other" at bounding box center [682, 308] width 35 height 20
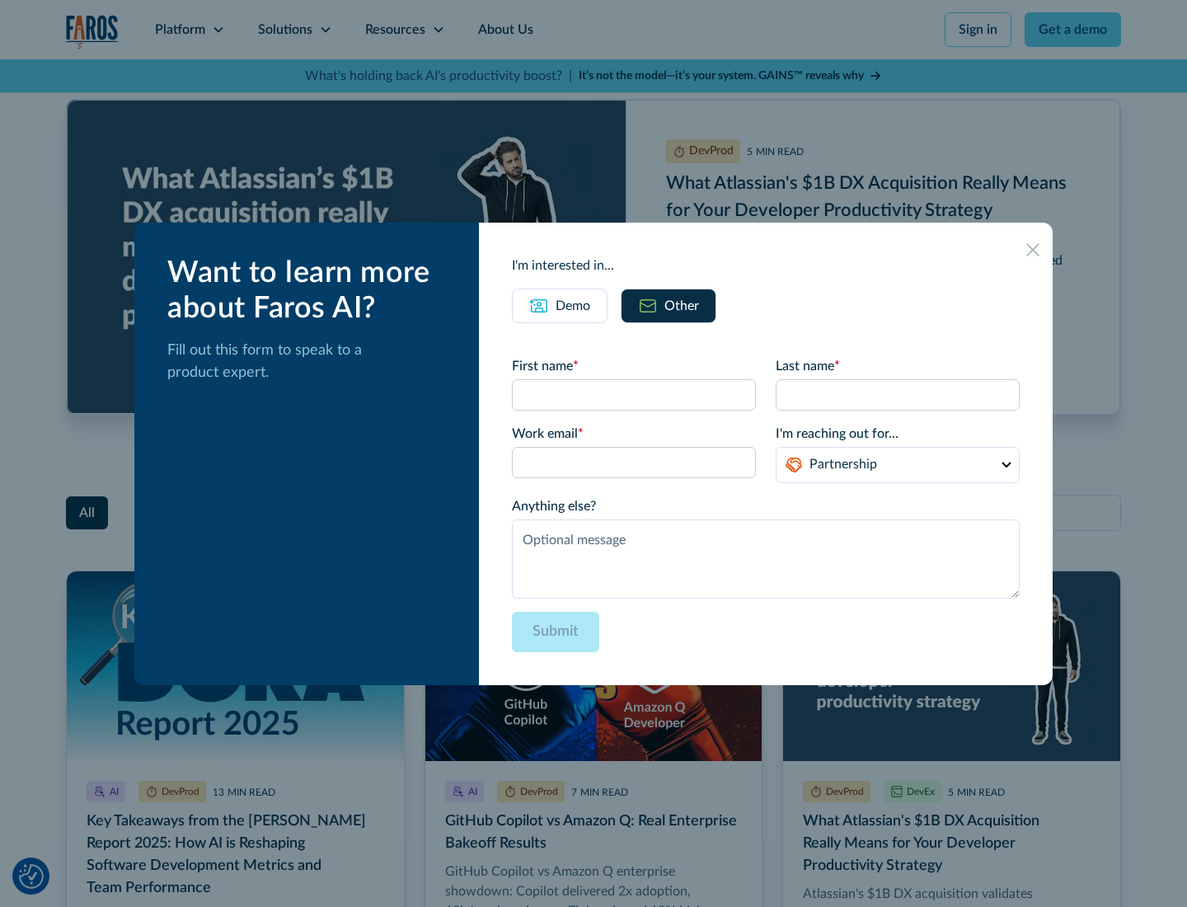
click at [1033, 249] on icon at bounding box center [1033, 249] width 13 height 13
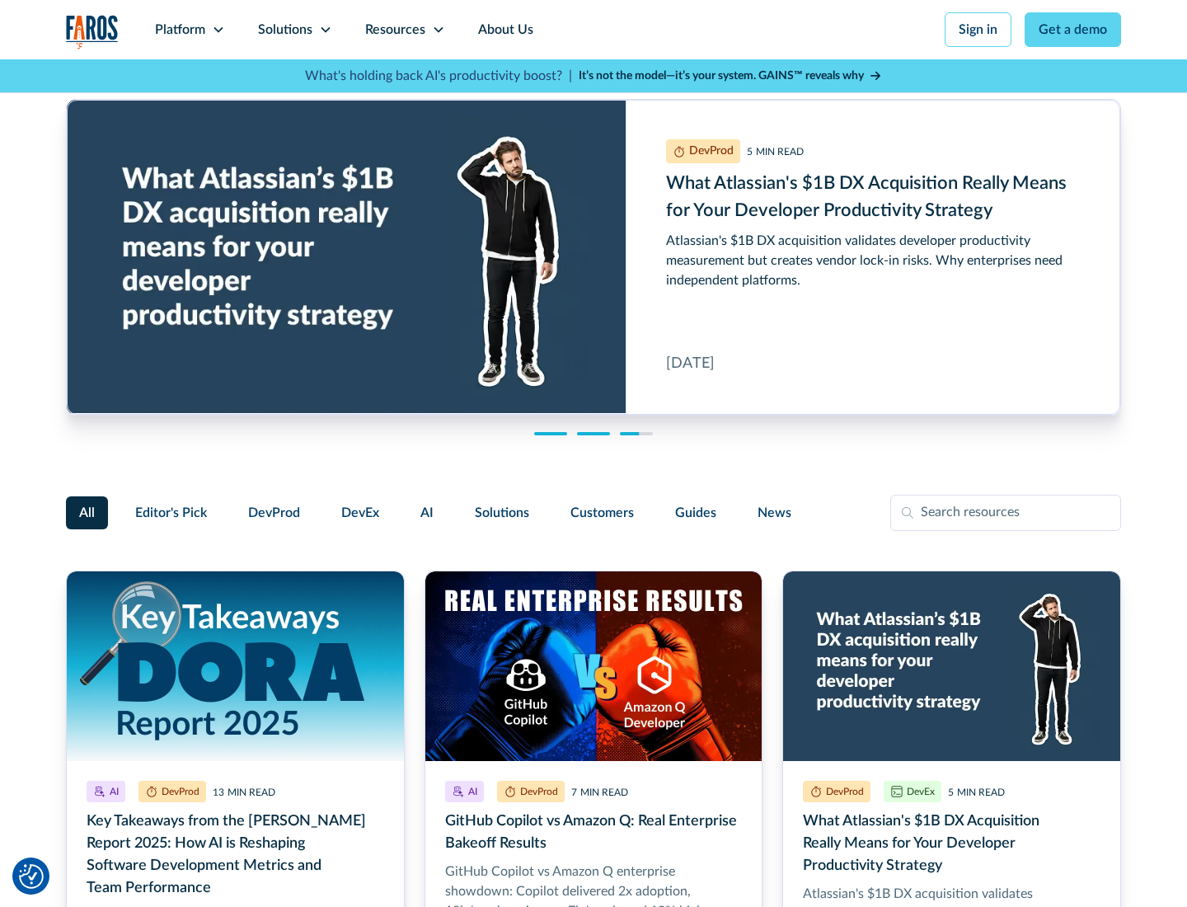
click at [504, 30] on link "About Us" at bounding box center [506, 29] width 88 height 59
